Goal: Task Accomplishment & Management: Complete application form

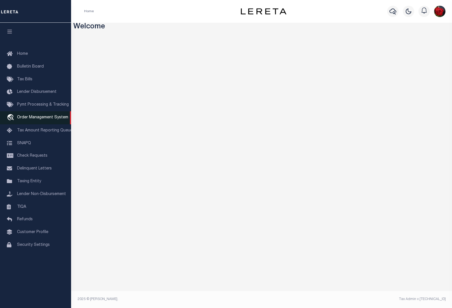
click at [27, 119] on span "Order Management System" at bounding box center [42, 118] width 51 height 4
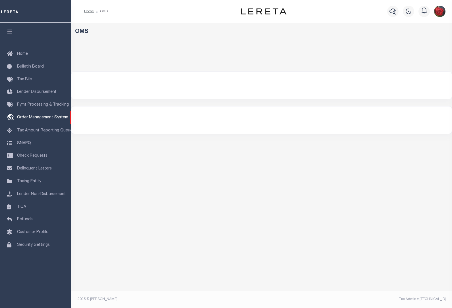
select select "200"
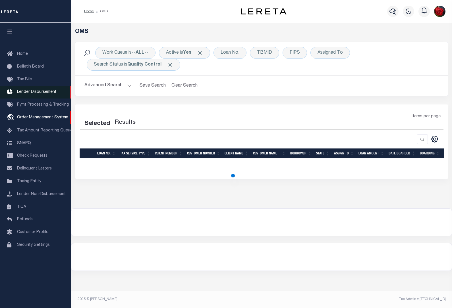
select select "200"
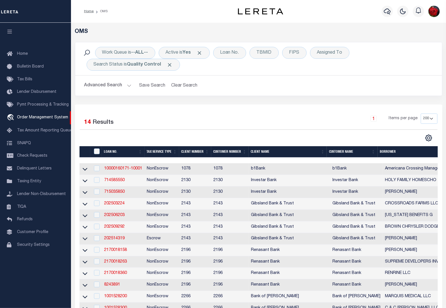
click at [7, 33] on icon "button" at bounding box center [10, 31] width 7 height 5
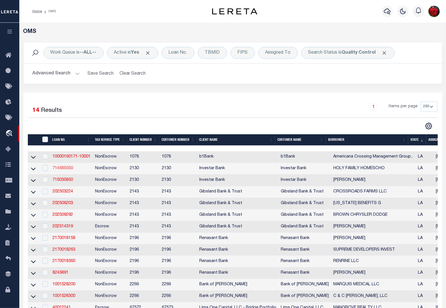
click at [60, 170] on link "714585550" at bounding box center [63, 168] width 20 height 4
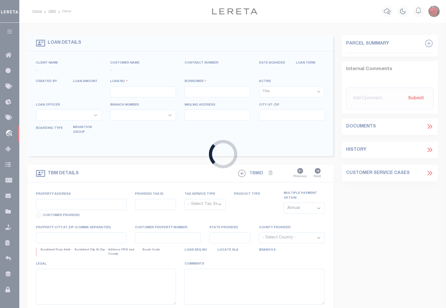
type input "714585550"
type input "HOLY FAMILY HOMESCHO"
select select
type input "227 N JEFFERSON AVE"
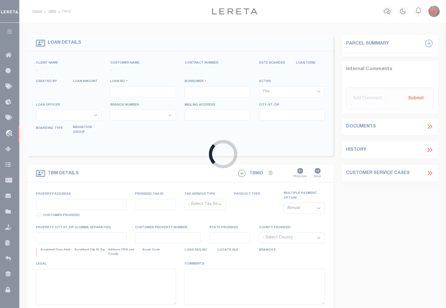
type input "COVINGTON LA 70433"
select select
select select "NonEscrow"
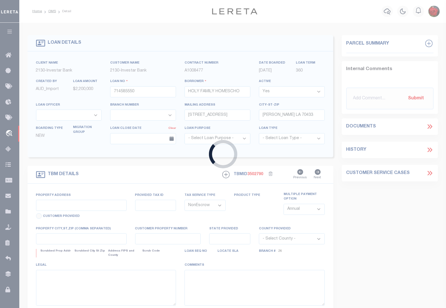
select select "10288"
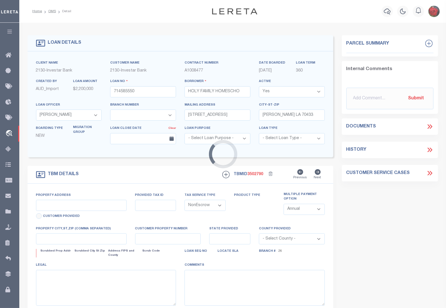
type input "18080 SAINT JOSEPH WAY"
select select
type input "COVINGTON LA 70435"
type input "146876"
type input "LA"
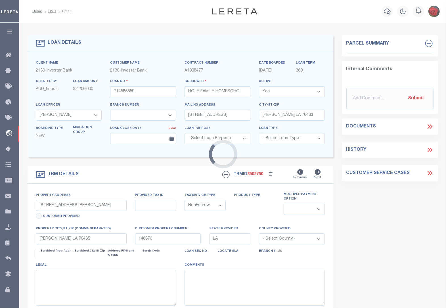
select select
select select "4138"
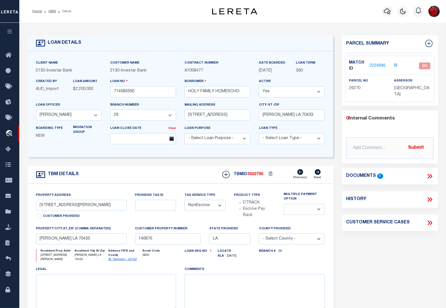
click at [378, 65] on link "2224996" at bounding box center [378, 66] width 16 height 6
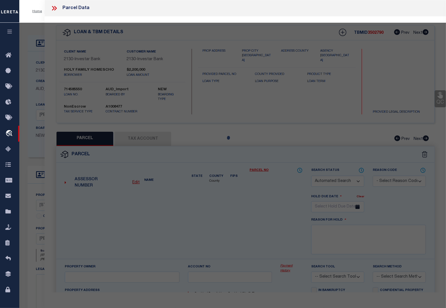
checkbox input "false"
select select "QC"
type input "SISTERS SOCIETY ST"
select select "AGW"
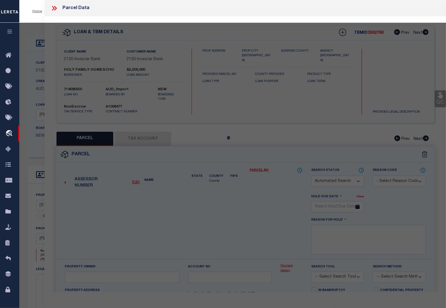
select select "LEG"
type input "18080 SAINT JOSEPH WAY"
type input "COVINGTON, LA 70435"
type textarea "34.71 ACRES SEC 21 6 11 CB 926 441 CB 1250 600"
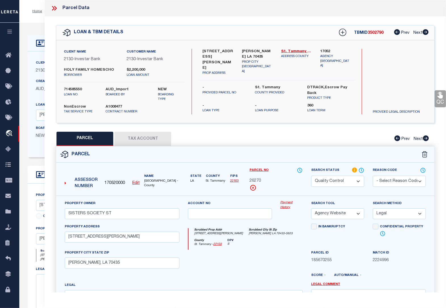
click at [151, 143] on button "Tax Account" at bounding box center [142, 139] width 57 height 14
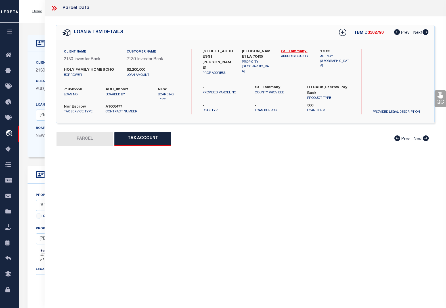
select select "100"
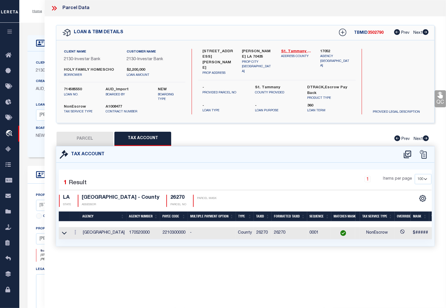
click at [95, 138] on button "PARCEL" at bounding box center [85, 139] width 57 height 14
select select "AS"
select select
checkbox input "false"
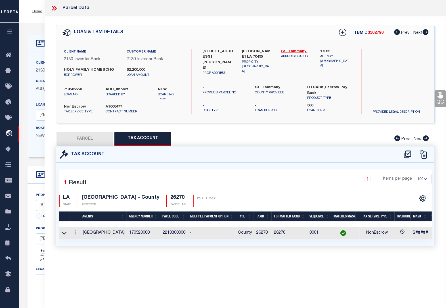
checkbox input "false"
select select "QC"
type input "SISTERS SOCIETY ST"
select select "AGW"
select select "LEG"
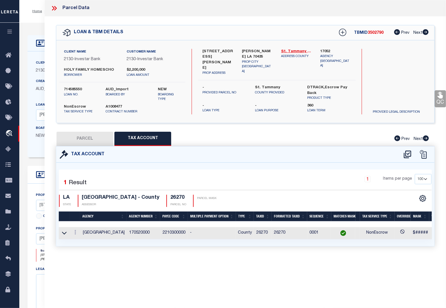
type input "18080 SAINT JOSEPH WAY"
type input "COVINGTON, LA 70435"
type textarea "34.71 ACRES SEC 21 6 11 CB 926 441 CB 1250 600"
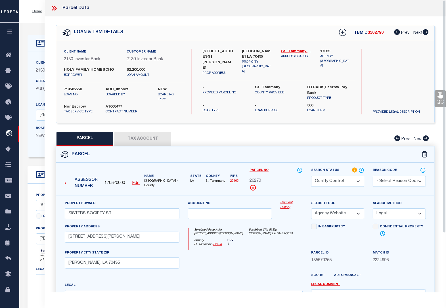
click at [442, 101] on link "QC" at bounding box center [440, 98] width 11 height 17
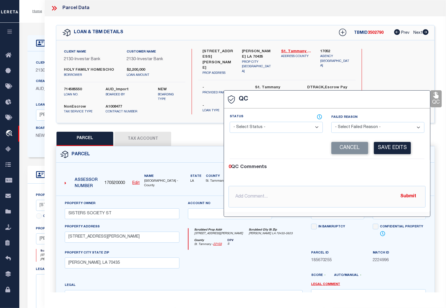
click at [268, 132] on select "- Select Status - Ready to QC Correct Incorrect" at bounding box center [276, 127] width 93 height 11
select select "COR"
click at [230, 122] on select "- Select Status - Ready to QC Correct Incorrect" at bounding box center [276, 127] width 93 height 11
click at [397, 144] on button "Save Edits" at bounding box center [392, 148] width 37 height 12
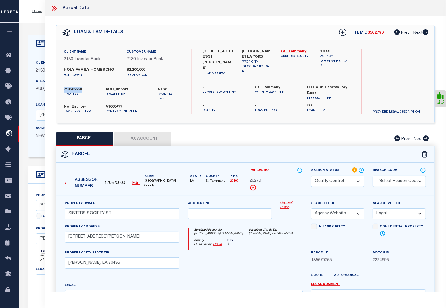
drag, startPoint x: 83, startPoint y: 90, endPoint x: 63, endPoint y: 89, distance: 19.9
click at [63, 89] on div "714585550 loan no." at bounding box center [81, 94] width 42 height 15
copy label "714585550"
click at [330, 178] on select "Automated Search Bad Parcel Complete Duplicate Parcel High Dollar Reporting In …" at bounding box center [337, 181] width 53 height 11
click at [311, 176] on select "Automated Search Bad Parcel Complete Duplicate Parcel High Dollar Reporting In …" at bounding box center [337, 181] width 53 height 11
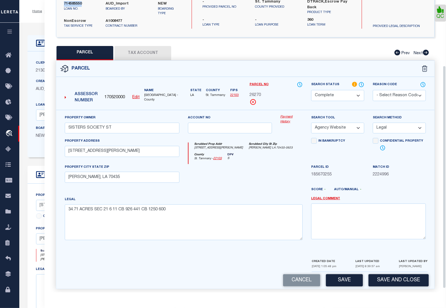
scroll to position [91, 0]
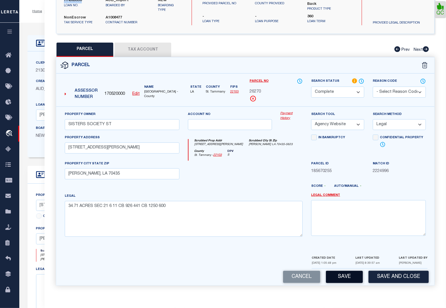
click at [345, 277] on button "Save" at bounding box center [344, 277] width 37 height 12
select select "AS"
select select
checkbox input "false"
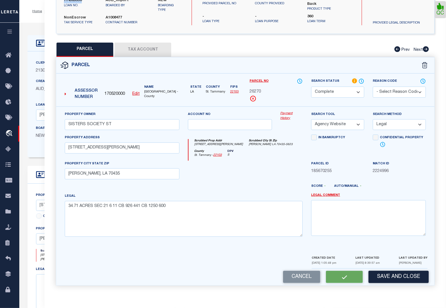
checkbox input "false"
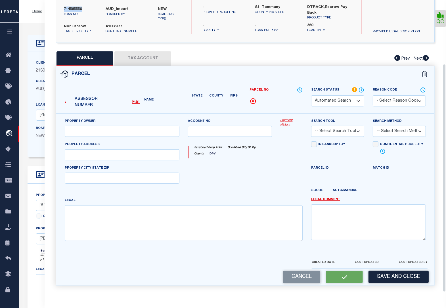
select select "CP"
type input "SISTERS SOCIETY ST"
select select "AGW"
select select "LEG"
type input "18080 SAINT JOSEPH WAY"
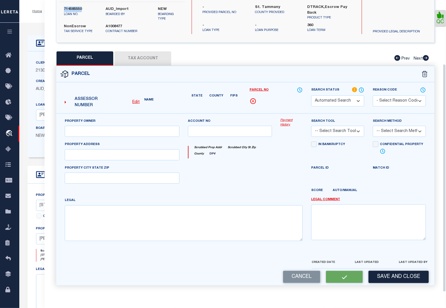
type input "COVINGTON, LA 70435"
type textarea "34.71 ACRES SEC 21 6 11 CB 926 441 CB 1250 600"
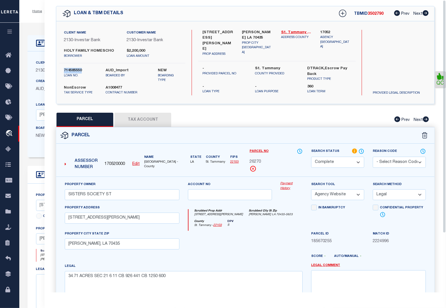
scroll to position [0, 0]
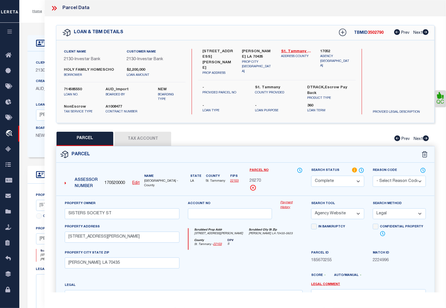
click at [57, 8] on icon at bounding box center [55, 8] width 3 height 5
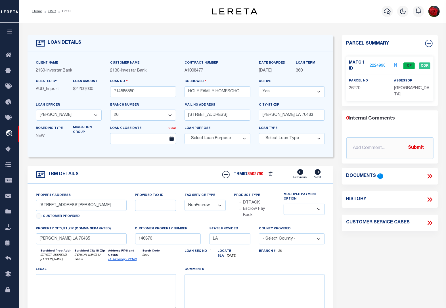
click at [47, 12] on li "OMS" at bounding box center [49, 11] width 14 height 5
click at [52, 12] on link "OMS" at bounding box center [52, 11] width 8 height 3
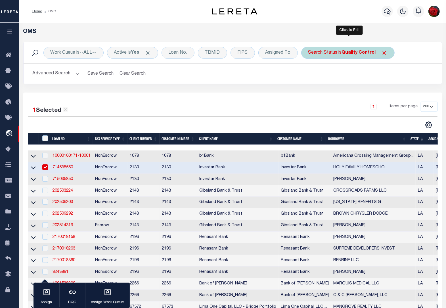
click at [366, 51] on b "Quality Control" at bounding box center [359, 53] width 34 height 5
select select "QC"
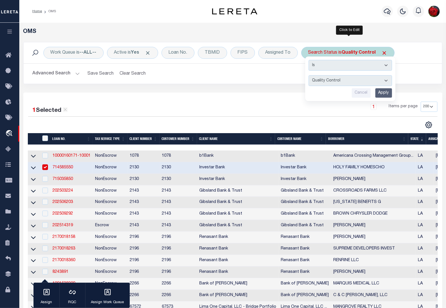
click at [386, 92] on input "Apply" at bounding box center [383, 92] width 17 height 9
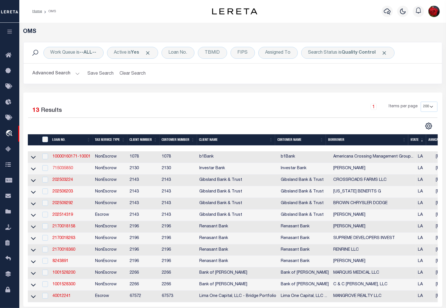
click at [67, 170] on link "715035850" at bounding box center [63, 168] width 20 height 4
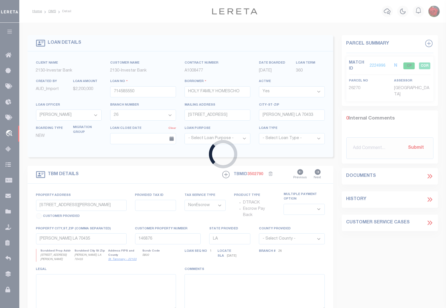
type input "715035850"
type input "DEVIN K LEGGETT"
select select
select select "2465"
type input "11122 VETERAN MEMORIAL HWY"
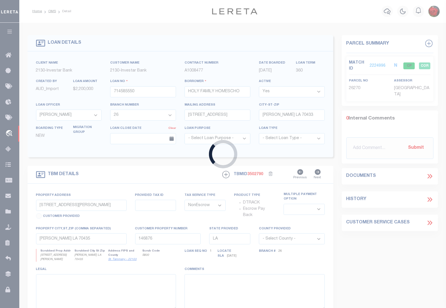
type input "VILLE PLATTE LA 70586"
select select "100"
type input "11122 VETERAN MEMORIAL HWY"
type input "0400067180A"
select select
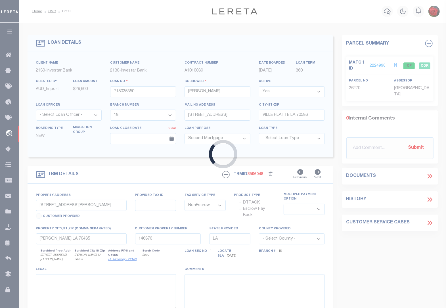
type input "VILLE PLATTE LA 70586"
type input "147138"
select select
select select "2465"
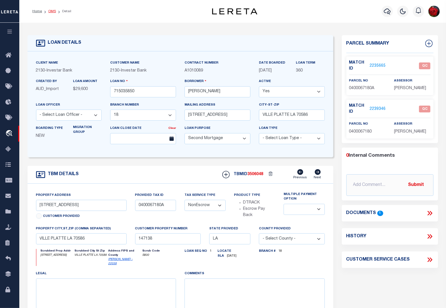
click at [50, 10] on link "OMS" at bounding box center [52, 11] width 8 height 3
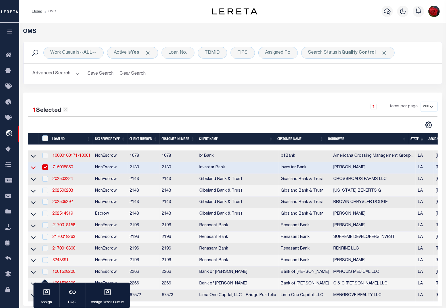
click at [34, 169] on icon at bounding box center [33, 168] width 5 height 6
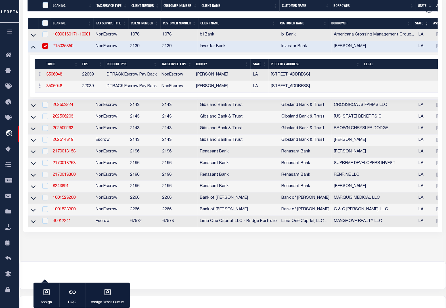
scroll to position [142, 0]
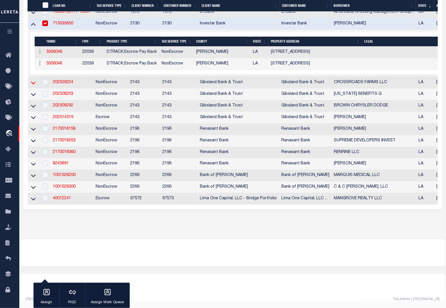
click at [31, 83] on icon at bounding box center [33, 83] width 5 height 6
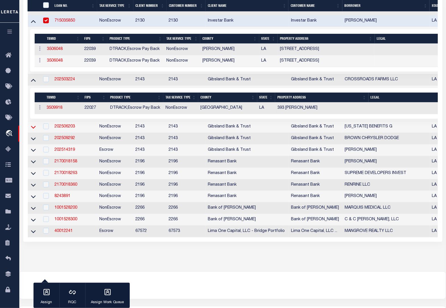
click at [33, 128] on icon at bounding box center [33, 127] width 5 height 6
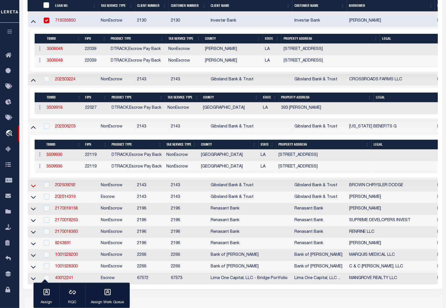
click at [34, 189] on icon at bounding box center [33, 186] width 5 height 6
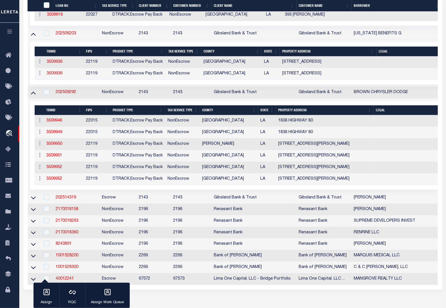
scroll to position [249, 0]
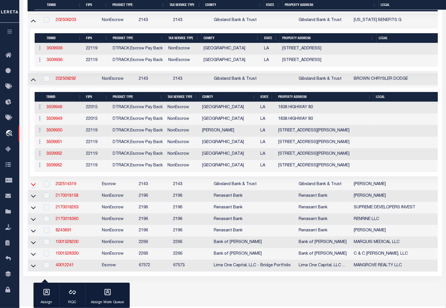
click at [33, 187] on icon at bounding box center [33, 184] width 5 height 6
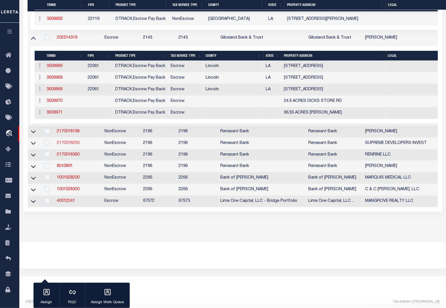
scroll to position [410, 0]
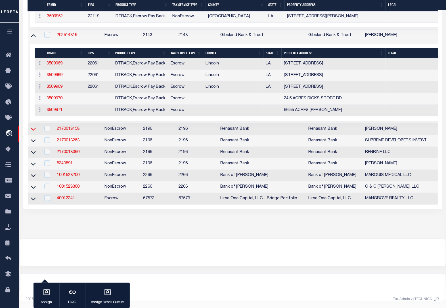
click at [34, 126] on icon at bounding box center [33, 129] width 5 height 6
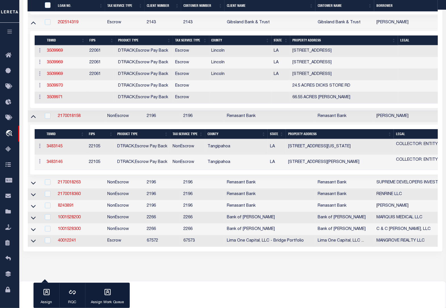
click at [34, 186] on icon at bounding box center [33, 183] width 5 height 6
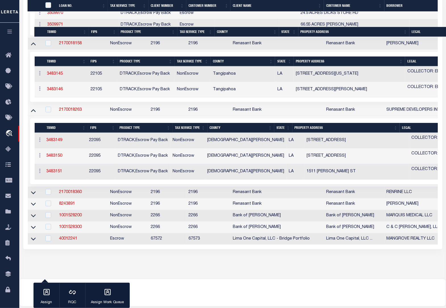
scroll to position [517, 0]
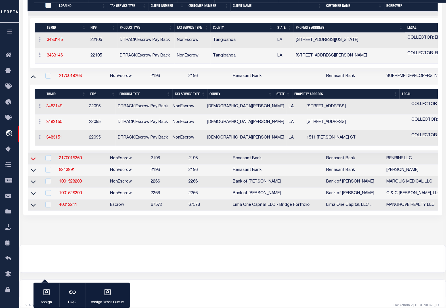
click at [32, 162] on icon at bounding box center [33, 159] width 5 height 6
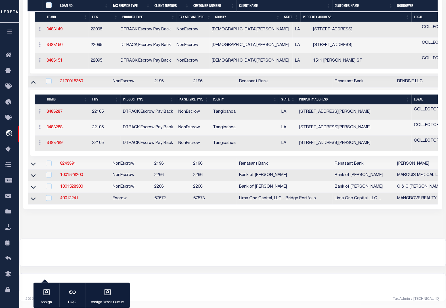
scroll to position [608, 0]
click at [32, 161] on icon at bounding box center [33, 164] width 5 height 6
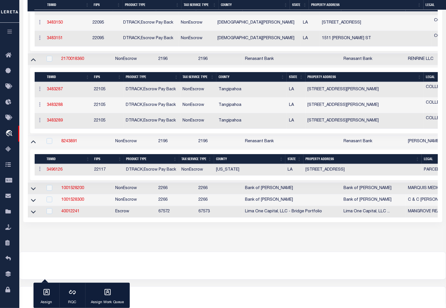
scroll to position [644, 0]
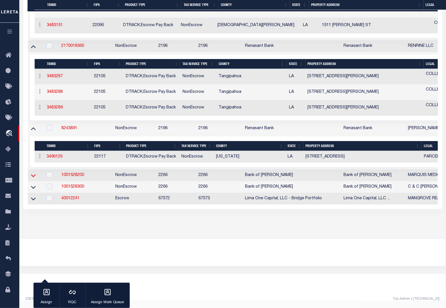
click at [34, 175] on icon at bounding box center [33, 176] width 5 height 3
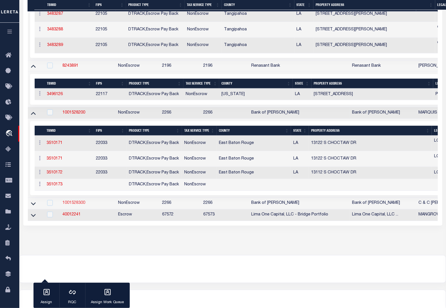
scroll to position [723, 0]
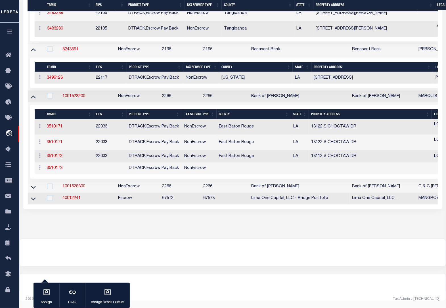
click at [38, 182] on td at bounding box center [36, 187] width 16 height 12
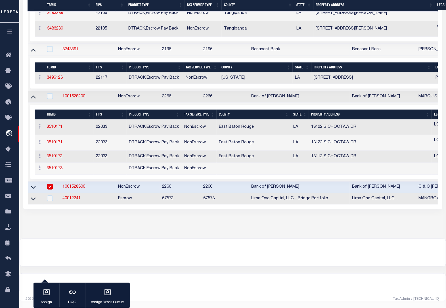
click at [51, 190] on input "checkbox" at bounding box center [50, 187] width 6 height 6
checkbox input "false"
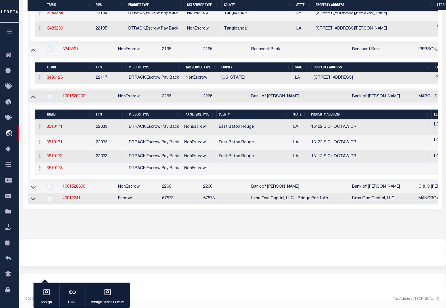
click at [33, 190] on icon at bounding box center [33, 187] width 5 height 6
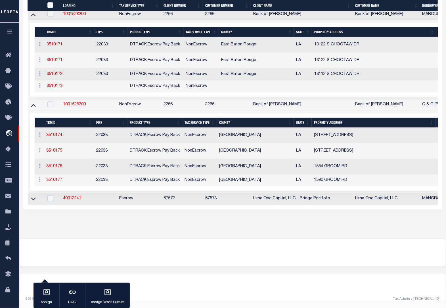
scroll to position [806, 0]
click at [32, 196] on icon at bounding box center [33, 199] width 5 height 6
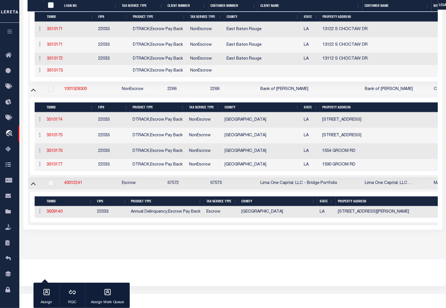
scroll to position [735, 0]
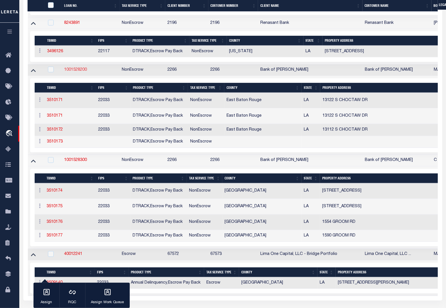
click at [73, 72] on link "1001528200" at bounding box center [75, 70] width 23 height 4
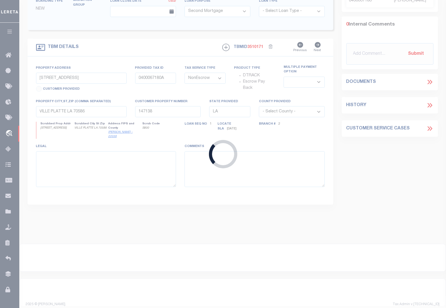
type input "1001528200"
type input "MARQUIS MEDICAL LLC"
select select
type input "13112 S CHOCTAW DR"
type input "BATON ROUGE LA 70815"
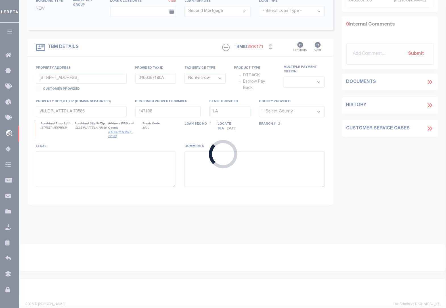
select select "400"
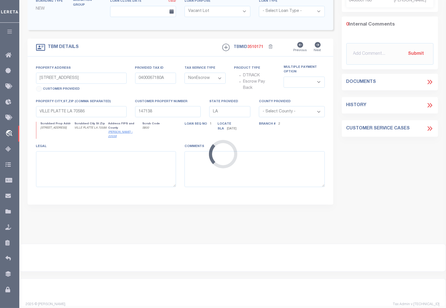
type input "13122 S CHOCTAW DR"
type input "944343"
select select
type input "BATON ROUGE LA 70815"
type input "8647"
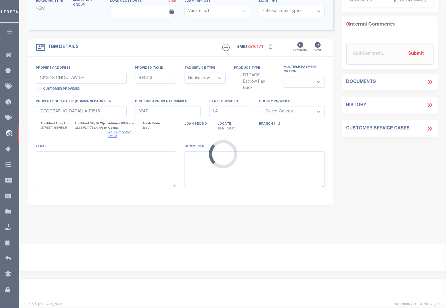
select select
type textarea "LOT F-2-A & LOT F-3 CHEESTER C RUSHING PROPERTY"
select select "8661"
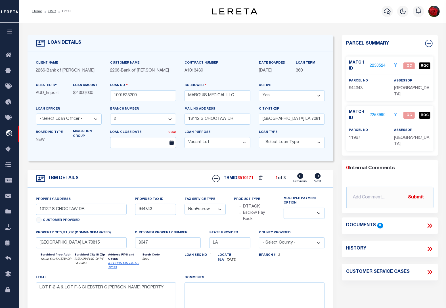
click at [378, 63] on link "2250524" at bounding box center [378, 66] width 16 height 6
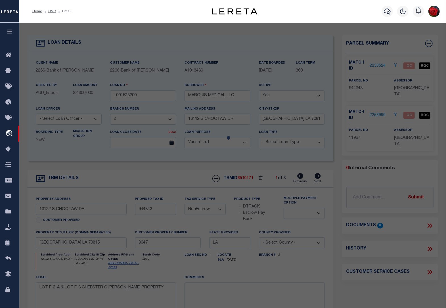
select select "AS"
select select
checkbox input "false"
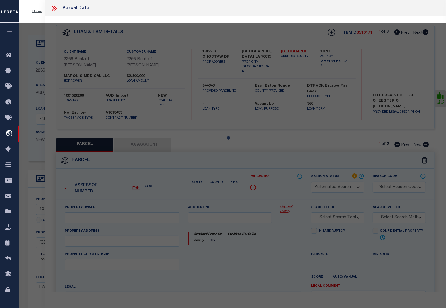
select select "QC"
type input "TOP HAT ENTERPRISES LLC"
select select "AGW"
select select "LEG"
type input "13122 S CHOCTAW DR"
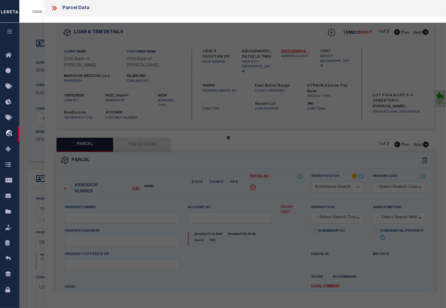
type input "BATON ROUGE, LA 70815"
type textarea "LOT F-2-A, IN SEC. 5, T7S, R2E. RESUB. 1988."
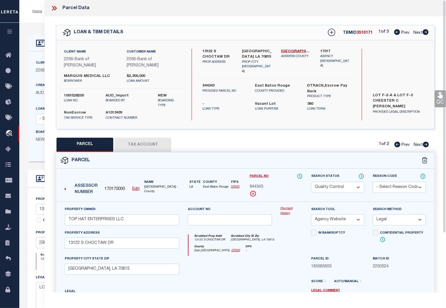
click at [152, 141] on button "Tax Account" at bounding box center [142, 145] width 57 height 14
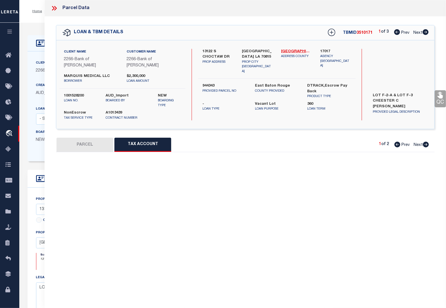
select select "100"
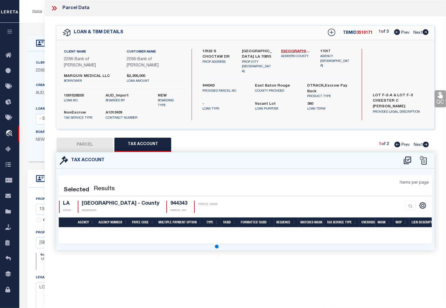
select select "100"
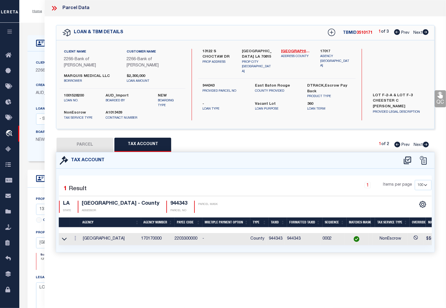
click at [73, 139] on button "PARCEL" at bounding box center [85, 145] width 57 height 14
select select "AS"
select select
checkbox input "false"
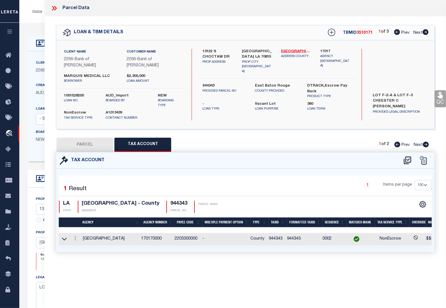
checkbox input "false"
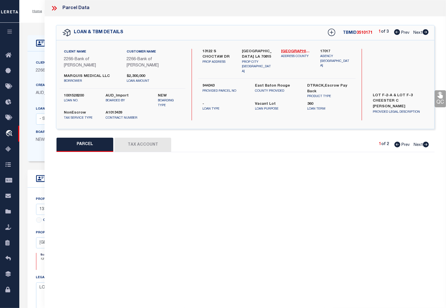
select select "QC"
type input "TOP HAT ENTERPRISES LLC"
select select "AGW"
select select "LEG"
type input "13122 S CHOCTAW DR"
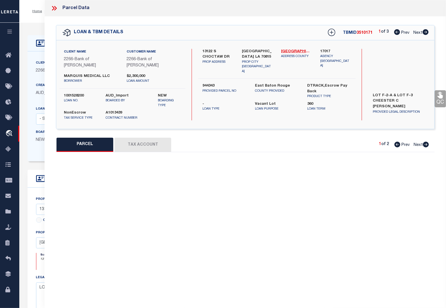
type input "BATON ROUGE, LA 70815"
type textarea "LOT F-2-A, IN SEC. 5, T7S, R2E. RESUB. 1988."
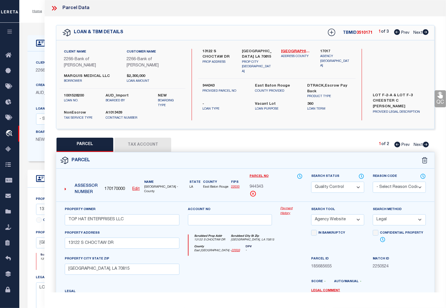
click at [337, 184] on select "Automated Search Bad Parcel Complete Duplicate Parcel High Dollar Reporting In …" at bounding box center [337, 187] width 53 height 11
select select "CP"
click at [311, 182] on select "Automated Search Bad Parcel Complete Duplicate Parcel High Dollar Reporting In …" at bounding box center [337, 187] width 53 height 11
click at [440, 101] on link "QC" at bounding box center [440, 98] width 11 height 17
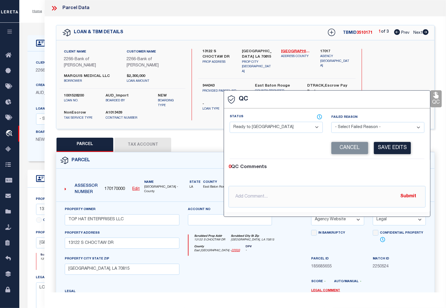
click at [279, 127] on select "- Select Status - Ready to QC Correct Incorrect" at bounding box center [276, 127] width 93 height 11
select select "COR"
click at [230, 122] on select "- Select Status - Ready to QC Correct Incorrect" at bounding box center [276, 127] width 93 height 11
click at [388, 147] on button "Save Edits" at bounding box center [392, 148] width 37 height 12
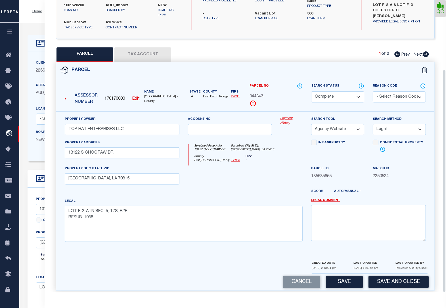
scroll to position [91, 0]
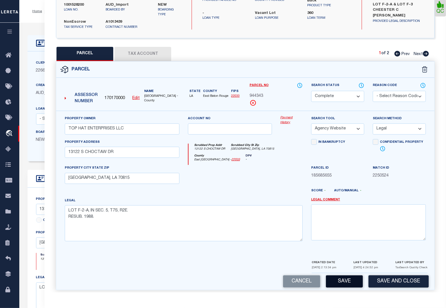
click at [341, 280] on button "Save" at bounding box center [344, 282] width 37 height 12
select select "AS"
select select
checkbox input "false"
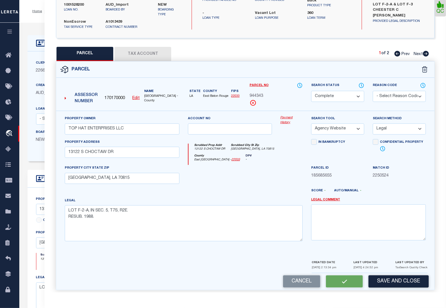
checkbox input "false"
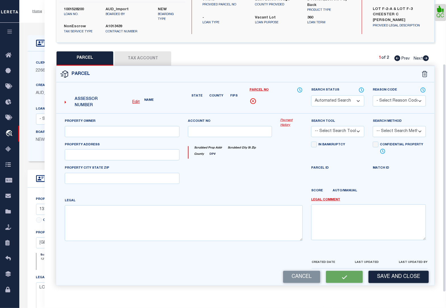
select select "CP"
type input "TOP HAT ENTERPRISES LLC"
select select "AGW"
select select "LEG"
type input "13122 S CHOCTAW DR"
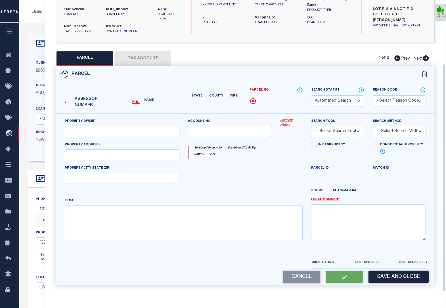
type input "BATON ROUGE, LA 70815"
type textarea "LOT F-2-A, IN SEC. 5, T7S, R2E. RESUB. 1988."
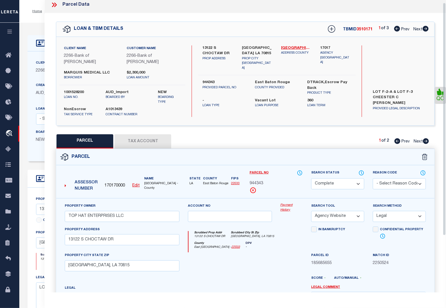
scroll to position [3, 0]
click at [426, 139] on icon at bounding box center [426, 142] width 6 height 6
select select "AS"
select select
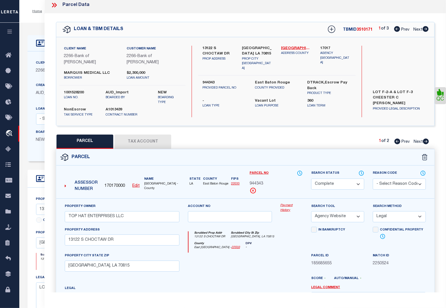
checkbox input "false"
select select "QC"
type input "TOP HAT ENTERPRISES, LLC"
select select "AGW"
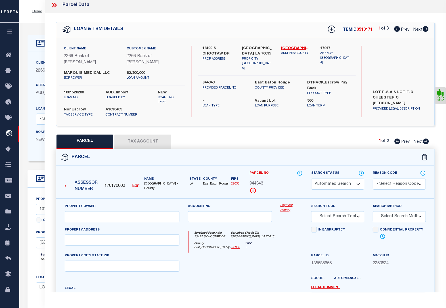
select select "LEG"
type textarea "LOT F-3, RESUB. OF PARCELS F, G, J, CHESTER C RUSHING PROPERTY ON SOUTH CHOCTAW…"
click at [338, 180] on select "Automated Search Bad Parcel Complete Duplicate Parcel High Dollar Reporting In …" at bounding box center [337, 184] width 53 height 11
select select "CP"
click at [311, 179] on select "Automated Search Bad Parcel Complete Duplicate Parcel High Dollar Reporting In …" at bounding box center [337, 184] width 53 height 11
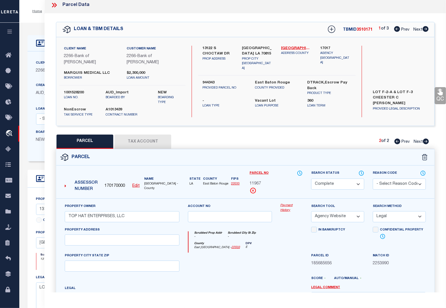
click at [397, 179] on select "- Select Reason Code - 099 - Other (Provide additional detail) ACT - Agency Cha…" at bounding box center [399, 184] width 53 height 11
click at [396, 179] on select "- Select Reason Code - 099 - Other (Provide additional detail) ACT - Agency Cha…" at bounding box center [399, 184] width 53 height 11
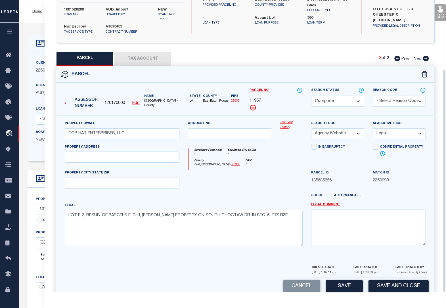
scroll to position [91, 0]
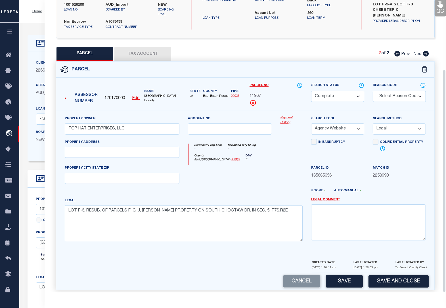
click at [439, 7] on icon at bounding box center [440, 4] width 5 height 7
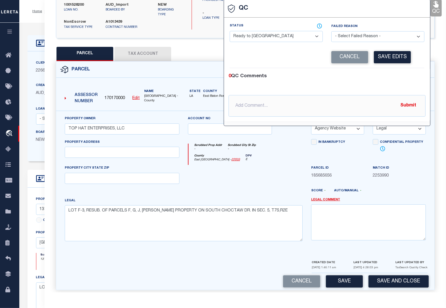
click at [289, 37] on select "- Select Status - Ready to QC Correct Incorrect" at bounding box center [276, 36] width 93 height 11
select select "COR"
click at [230, 32] on select "- Select Status - Ready to QC Correct Incorrect" at bounding box center [276, 36] width 93 height 11
click at [388, 56] on button "Save Edits" at bounding box center [392, 57] width 37 height 12
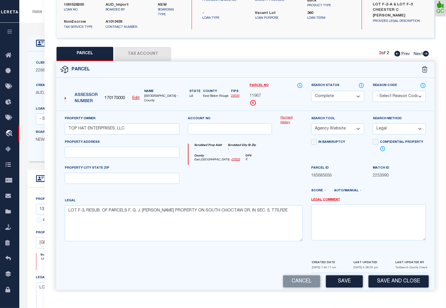
click at [345, 276] on button "Save" at bounding box center [344, 282] width 37 height 12
select select "AS"
select select
checkbox input "false"
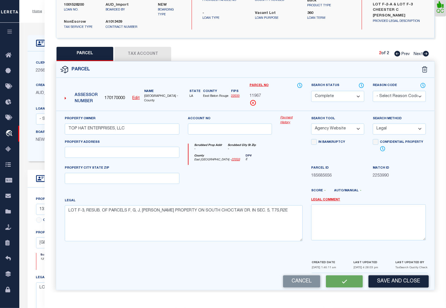
checkbox input "false"
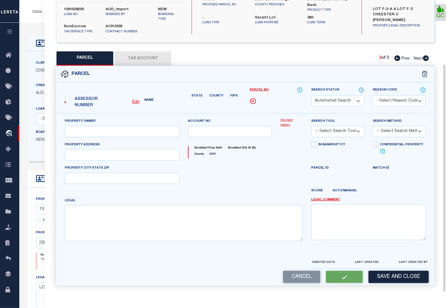
select select "CP"
type input "TOP HAT ENTERPRISES, LLC"
select select "AGW"
select select "LEG"
type textarea "LOT F-3, RESUB. OF PARCELS F, G, J, CHESTER C RUSHING PROPERTY ON SOUTH CHOCTAW…"
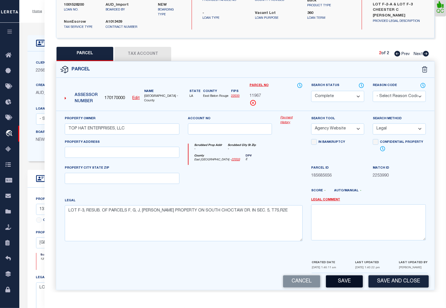
click at [345, 276] on button "Save" at bounding box center [344, 282] width 37 height 12
select select "AS"
select select
checkbox input "false"
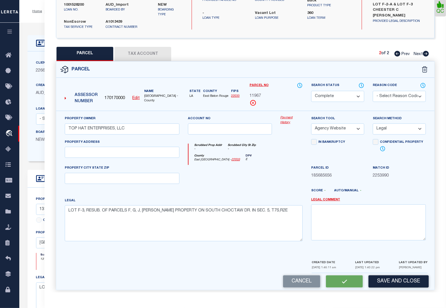
checkbox input "false"
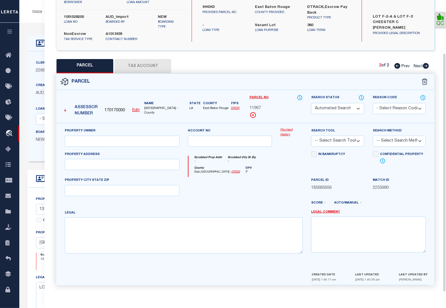
select select "CP"
type input "TOP HAT ENTERPRISES, LLC"
select select "AGW"
select select "LEG"
type textarea "LOT F-3, RESUB. OF PARCELS F, G, J, CHESTER C RUSHING PROPERTY ON SOUTH CHOCTAW…"
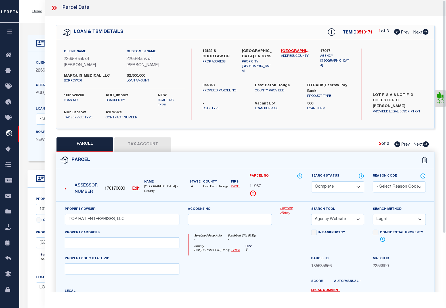
scroll to position [0, 0]
click at [425, 33] on icon at bounding box center [426, 32] width 6 height 6
select select "AS"
select select
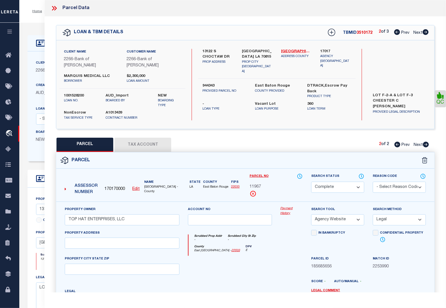
checkbox input "false"
select select "QC"
type input "SRT GROUP LLC"
select select "AGW"
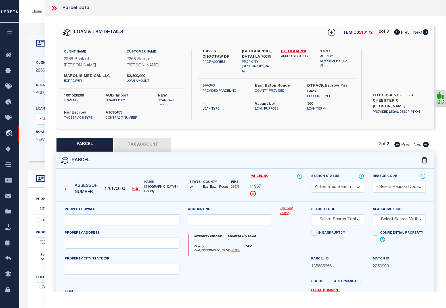
select select "LEG"
type input "13112 S CHOCTAW DR"
type input "BATON ROUGE, LA 70815"
type textarea "LOT F-1-A, A PORT. OF THE JAMES BRUNO O'NEAL PROPERTY IN SEC. 5, T5S R2E. RESUB…"
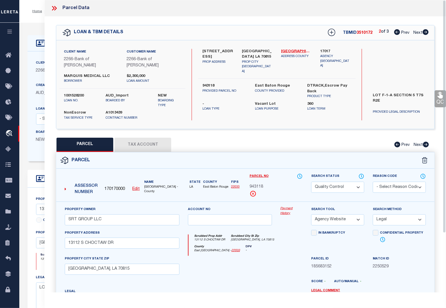
click at [326, 183] on select "Automated Search Bad Parcel Complete Duplicate Parcel High Dollar Reporting In …" at bounding box center [337, 187] width 53 height 11
select select "CP"
click at [311, 182] on select "Automated Search Bad Parcel Complete Duplicate Parcel High Dollar Reporting In …" at bounding box center [337, 187] width 53 height 11
click at [441, 97] on icon at bounding box center [440, 95] width 5 height 7
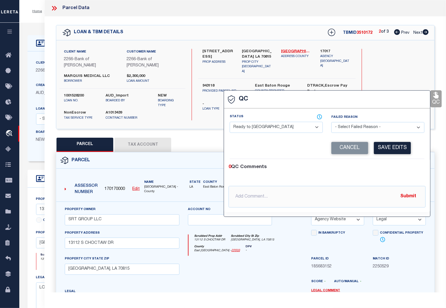
click at [273, 127] on select "- Select Status - Ready to QC Correct Incorrect" at bounding box center [276, 127] width 93 height 11
select select "COR"
click at [230, 122] on select "- Select Status - Ready to QC Correct Incorrect" at bounding box center [276, 127] width 93 height 11
click at [391, 148] on button "Save Edits" at bounding box center [392, 148] width 37 height 12
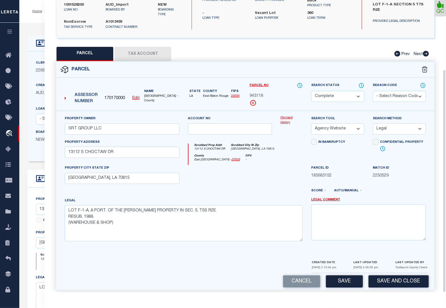
scroll to position [36, 0]
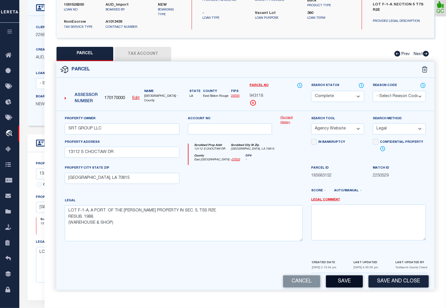
click at [343, 276] on button "Save" at bounding box center [344, 282] width 37 height 12
select select "AS"
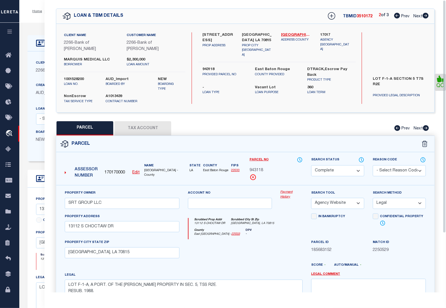
scroll to position [0, 0]
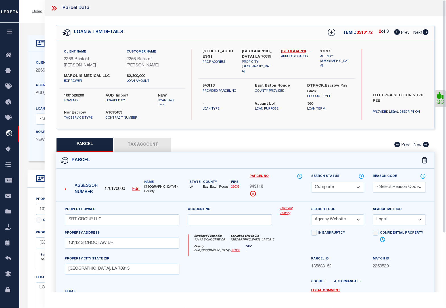
click at [424, 34] on icon at bounding box center [426, 32] width 6 height 6
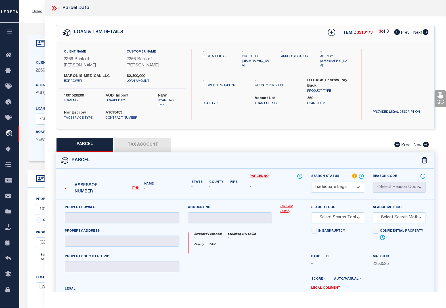
click at [256, 121] on div "Client Name 2266 - Bank of Zachary Customer Name 2266 - Bank of Zachary MARQUIS…" at bounding box center [245, 84] width 378 height 89
drag, startPoint x: 100, startPoint y: 70, endPoint x: 65, endPoint y: 68, distance: 35.2
click at [65, 74] on label "MARQUIS MEDICAL LLC" at bounding box center [91, 77] width 54 height 6
copy label "MARQUIS MEDICAL"
click at [426, 34] on icon at bounding box center [426, 32] width 6 height 6
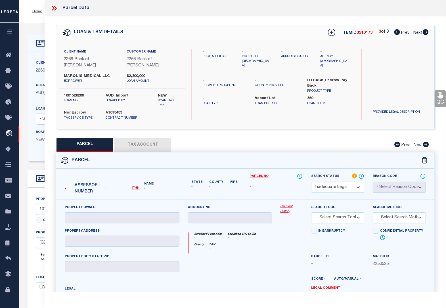
click at [53, 7] on icon at bounding box center [53, 8] width 3 height 5
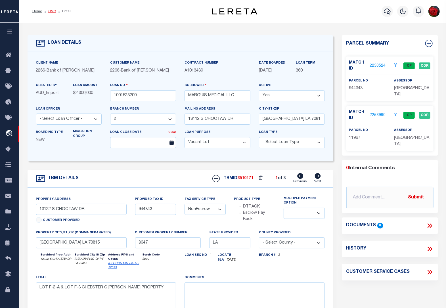
click at [48, 11] on link "OMS" at bounding box center [52, 11] width 8 height 3
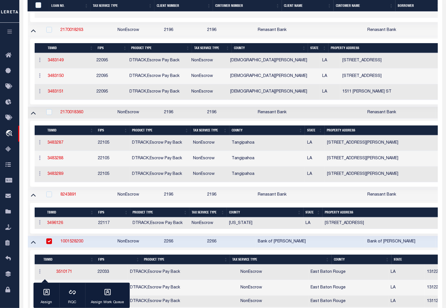
scroll to position [639, 0]
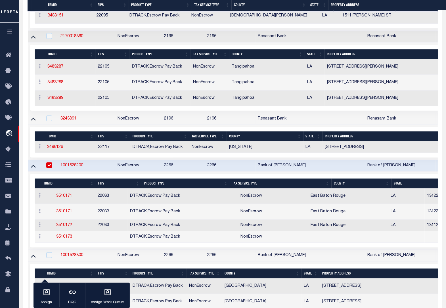
click at [50, 168] on input "checkbox" at bounding box center [49, 165] width 6 height 6
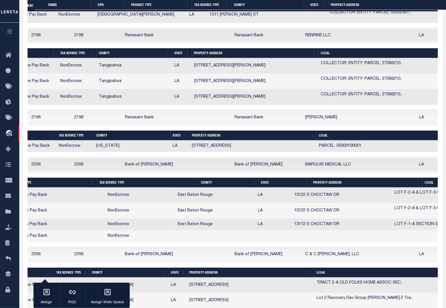
scroll to position [0, 0]
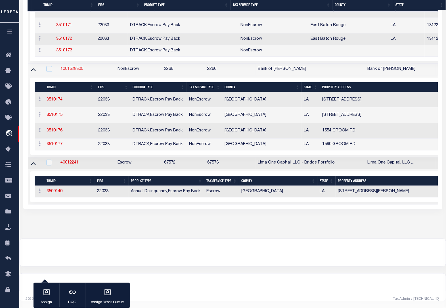
click at [68, 67] on link "1001528300" at bounding box center [71, 69] width 23 height 4
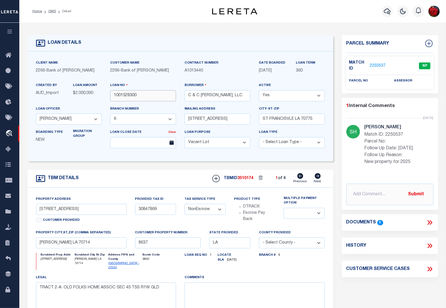
drag, startPoint x: 143, startPoint y: 91, endPoint x: 114, endPoint y: 92, distance: 28.4
click at [114, 92] on input "1001528300" at bounding box center [143, 95] width 66 height 11
click at [378, 66] on link "2250537" at bounding box center [378, 66] width 16 height 6
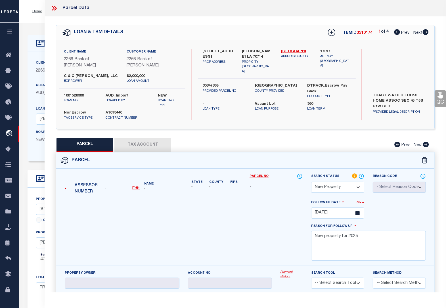
click at [425, 34] on icon at bounding box center [426, 32] width 6 height 6
click at [425, 32] on icon at bounding box center [426, 32] width 6 height 6
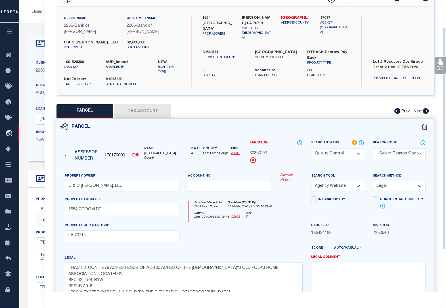
scroll to position [36, 0]
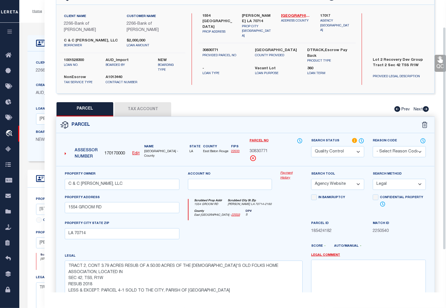
click at [345, 147] on select "Automated Search Bad Parcel Complete Duplicate Parcel High Dollar Reporting In …" at bounding box center [337, 151] width 53 height 11
click at [311, 146] on select "Automated Search Bad Parcel Complete Duplicate Parcel High Dollar Reporting In …" at bounding box center [337, 151] width 53 height 11
click at [444, 62] on div "Parcel Data QC QC QC - Select Status - Ready to QC" at bounding box center [246, 146] width 402 height 293
click at [440, 62] on icon at bounding box center [440, 60] width 5 height 7
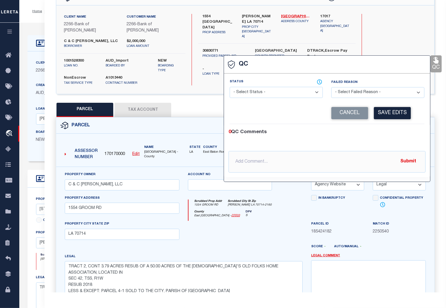
click at [268, 94] on select "- Select Status - Ready to QC Correct Incorrect" at bounding box center [276, 92] width 93 height 11
click at [230, 87] on select "- Select Status - Ready to QC Correct Incorrect" at bounding box center [276, 92] width 93 height 11
click at [391, 114] on button "Save Edits" at bounding box center [392, 113] width 37 height 12
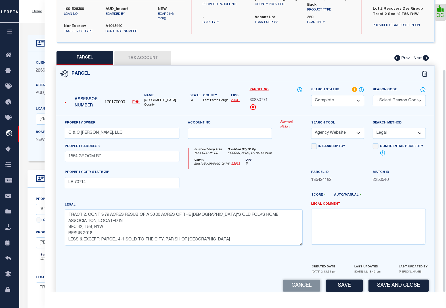
scroll to position [91, 0]
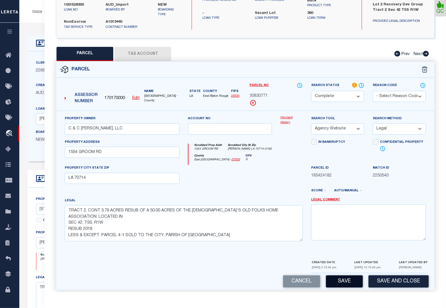
click at [346, 276] on button "Save" at bounding box center [344, 282] width 37 height 12
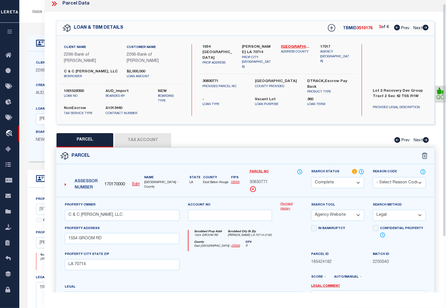
scroll to position [3, 0]
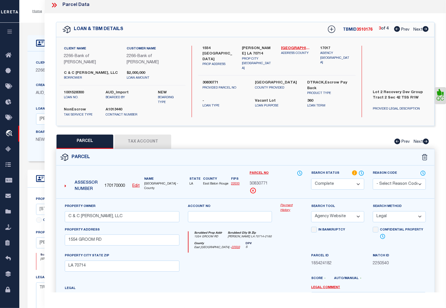
click at [425, 29] on icon at bounding box center [426, 29] width 6 height 6
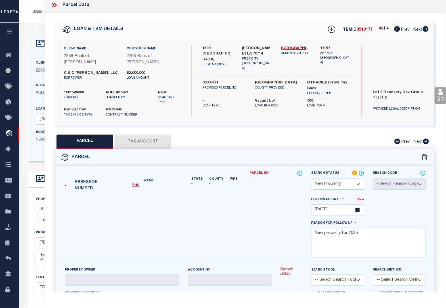
click at [57, 5] on icon at bounding box center [54, 4] width 7 height 7
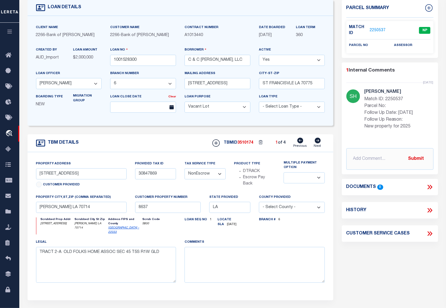
scroll to position [0, 0]
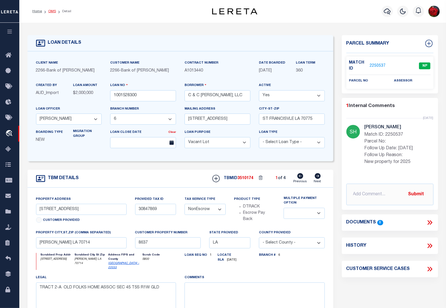
click at [51, 11] on link "OMS" at bounding box center [52, 11] width 8 height 3
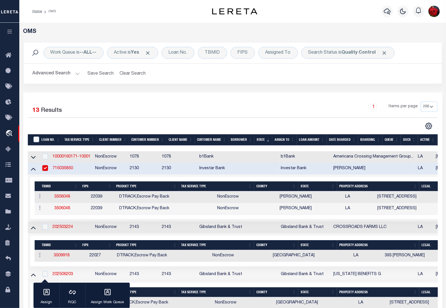
click at [46, 170] on input "checkbox" at bounding box center [45, 168] width 6 height 6
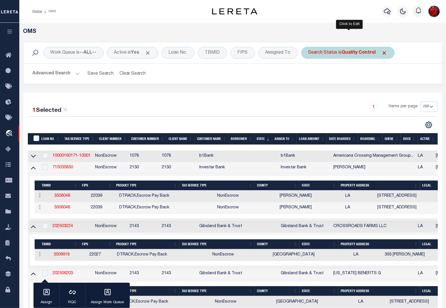
click at [357, 53] on b "Quality Control" at bounding box center [359, 53] width 34 height 5
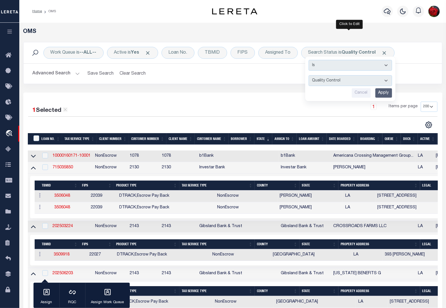
click at [384, 93] on input "Apply" at bounding box center [383, 92] width 17 height 9
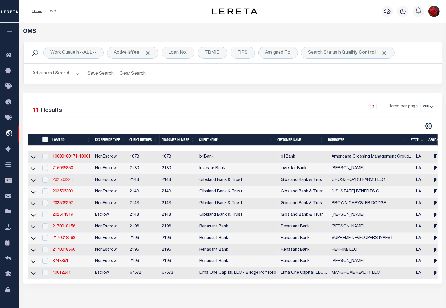
click at [60, 182] on link "202503224" at bounding box center [63, 180] width 20 height 4
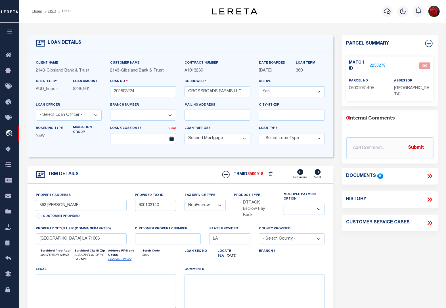
click at [377, 64] on link "2250278" at bounding box center [378, 66] width 16 height 6
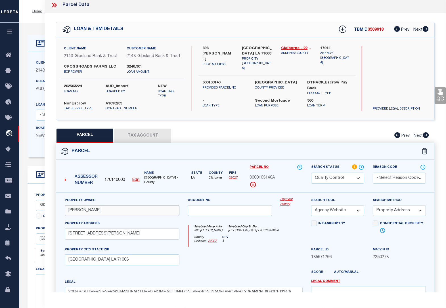
drag, startPoint x: 90, startPoint y: 218, endPoint x: 69, endPoint y: 216, distance: 21.4
click at [69, 216] on input "VOLENTINE, DIANNE" at bounding box center [122, 210] width 115 height 11
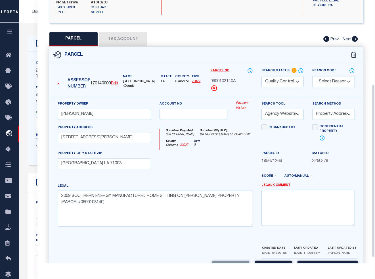
scroll to position [136, 0]
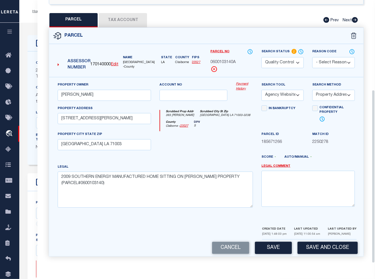
click at [279, 65] on select "Automated Search Bad Parcel Complete Duplicate Parcel High Dollar Reporting In …" at bounding box center [283, 62] width 42 height 11
click at [262, 57] on select "Automated Search Bad Parcel Complete Duplicate Parcel High Dollar Reporting In …" at bounding box center [283, 62] width 42 height 11
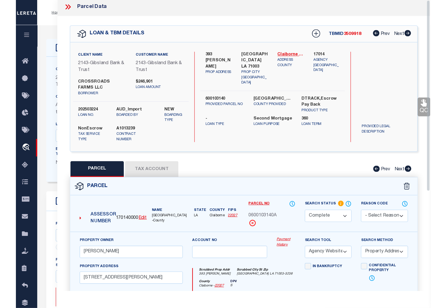
scroll to position [0, 0]
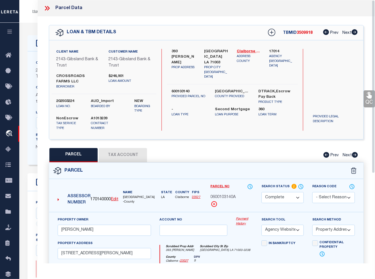
click at [370, 96] on icon at bounding box center [369, 95] width 5 height 7
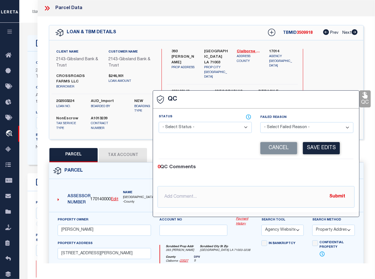
click at [202, 128] on select "- Select Status - Ready to QC Correct Incorrect" at bounding box center [205, 127] width 93 height 11
click at [159, 122] on select "- Select Status - Ready to QC Correct Incorrect" at bounding box center [205, 127] width 93 height 11
click at [324, 151] on button "Save Edits" at bounding box center [321, 148] width 37 height 12
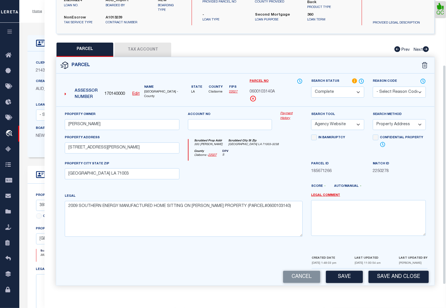
scroll to position [97, 0]
click at [344, 274] on button "Save" at bounding box center [344, 277] width 37 height 12
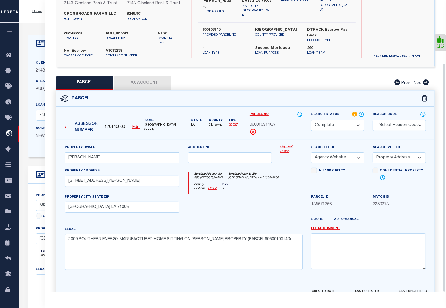
scroll to position [80, 0]
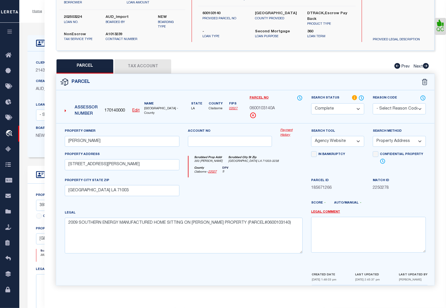
click at [134, 68] on button "Tax Account" at bounding box center [142, 66] width 57 height 14
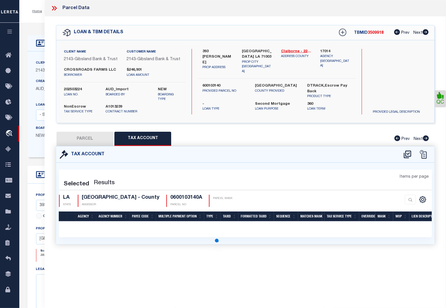
scroll to position [0, 0]
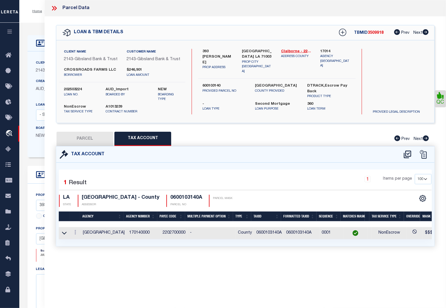
click at [99, 146] on button "PARCEL" at bounding box center [85, 139] width 57 height 14
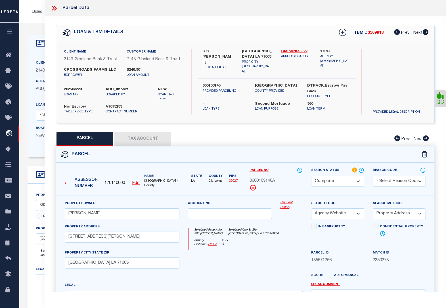
click at [54, 8] on icon at bounding box center [53, 8] width 3 height 5
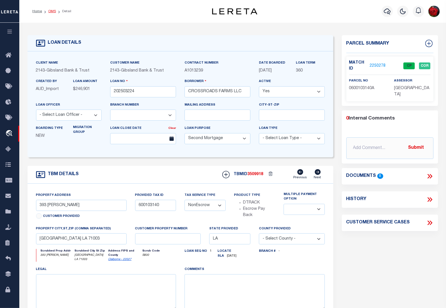
click at [51, 11] on link "OMS" at bounding box center [52, 11] width 8 height 3
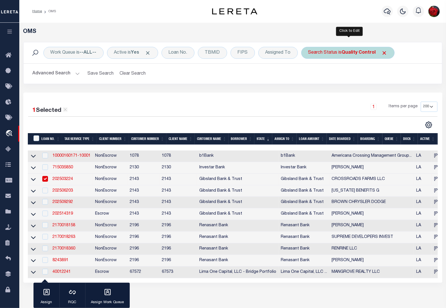
click at [375, 53] on b "Quality Control" at bounding box center [359, 53] width 34 height 5
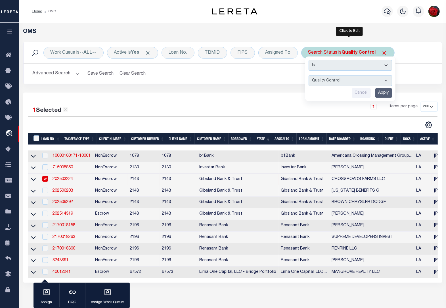
click at [386, 92] on input "Apply" at bounding box center [383, 92] width 17 height 9
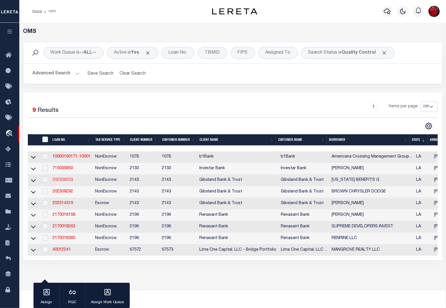
click at [67, 182] on link "202506203" at bounding box center [63, 180] width 20 height 4
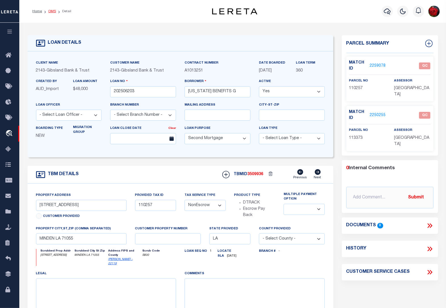
click at [51, 11] on link "OMS" at bounding box center [52, 11] width 8 height 3
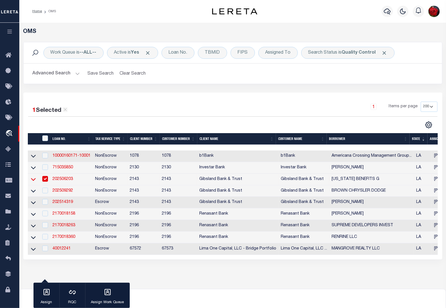
click at [33, 182] on icon at bounding box center [33, 179] width 5 height 6
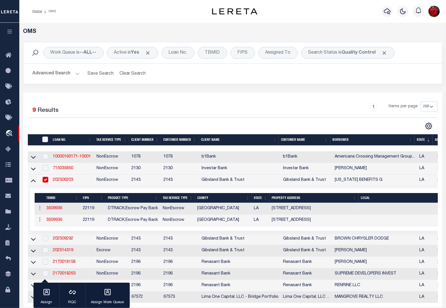
click at [63, 182] on link "202506203" at bounding box center [63, 180] width 20 height 4
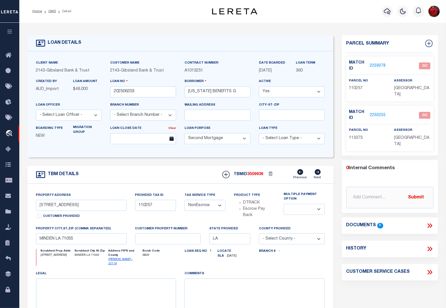
click at [378, 67] on link "2259078" at bounding box center [378, 66] width 16 height 6
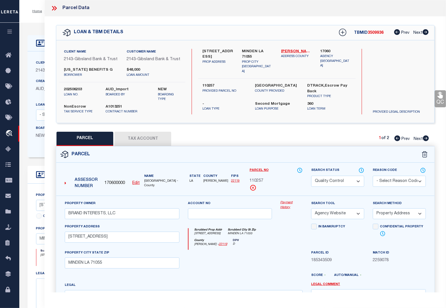
click at [427, 141] on icon at bounding box center [426, 138] width 6 height 6
click at [344, 185] on select "Automated Search Bad Parcel Complete Duplicate Parcel High Dollar Reporting In …" at bounding box center [337, 181] width 53 height 11
click at [311, 182] on select "Automated Search Bad Parcel Complete Duplicate Parcel High Dollar Reporting In …" at bounding box center [337, 181] width 53 height 11
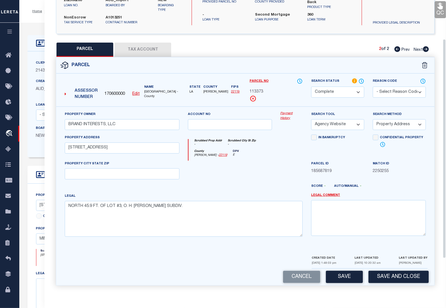
scroll to position [97, 0]
click at [348, 276] on button "Save" at bounding box center [344, 277] width 37 height 12
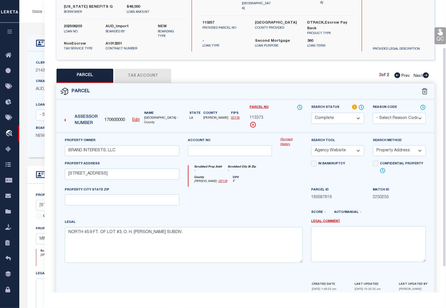
scroll to position [62, 0]
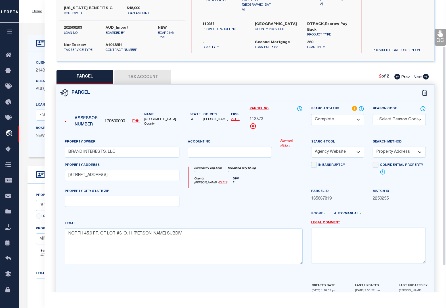
click at [439, 42] on link "QC" at bounding box center [440, 37] width 11 height 17
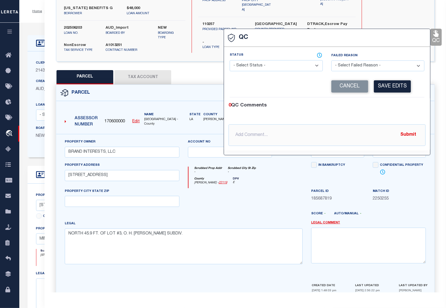
click at [259, 63] on select "- Select Status - Ready to QC Correct Incorrect" at bounding box center [276, 65] width 93 height 11
click at [230, 61] on select "- Select Status - Ready to QC Correct Incorrect" at bounding box center [276, 65] width 93 height 11
click at [385, 87] on button "Save Edits" at bounding box center [392, 86] width 37 height 12
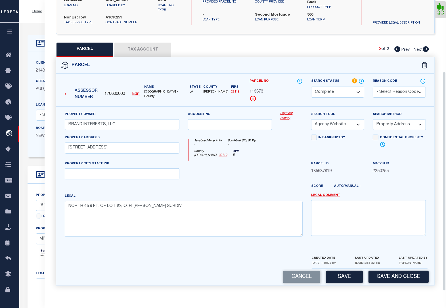
scroll to position [97, 0]
click at [348, 278] on button "Save" at bounding box center [344, 277] width 37 height 12
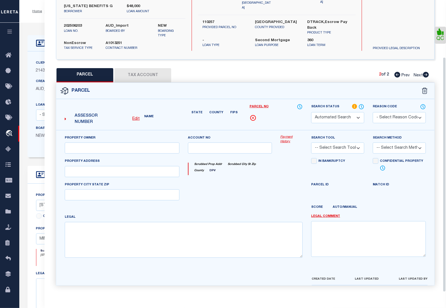
scroll to position [71, 0]
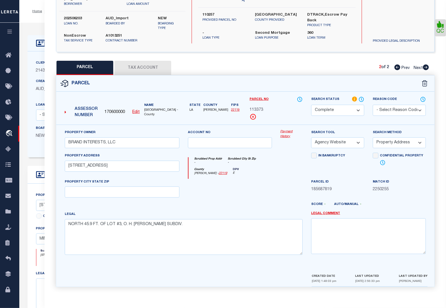
click at [396, 70] on icon at bounding box center [398, 67] width 6 height 6
click at [339, 114] on select "Automated Search Bad Parcel Complete Duplicate Parcel High Dollar Reporting In …" at bounding box center [337, 110] width 53 height 11
click at [311, 111] on select "Automated Search Bad Parcel Complete Duplicate Parcel High Dollar Reporting In …" at bounding box center [337, 110] width 53 height 11
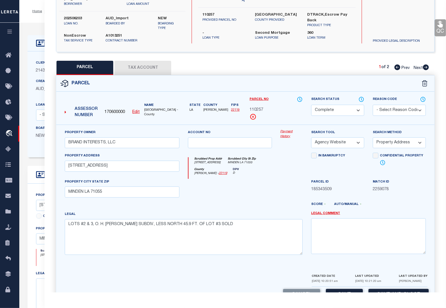
click at [439, 29] on link "QC" at bounding box center [440, 27] width 11 height 17
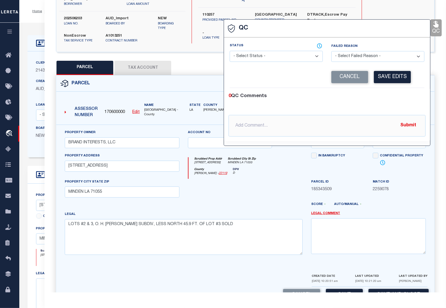
click at [283, 58] on select "- Select Status - Ready to QC Correct Incorrect" at bounding box center [276, 56] width 93 height 11
click at [230, 51] on select "- Select Status - Ready to QC Correct Incorrect" at bounding box center [276, 56] width 93 height 11
click at [396, 77] on button "Save Edits" at bounding box center [392, 77] width 37 height 12
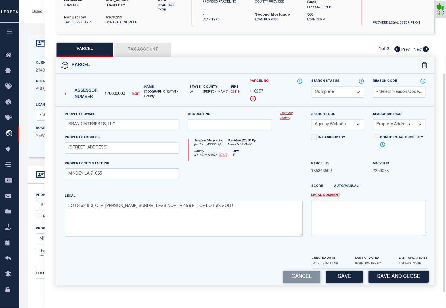
scroll to position [97, 0]
click at [349, 276] on button "Save" at bounding box center [344, 277] width 37 height 12
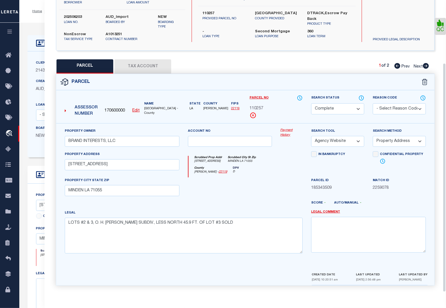
scroll to position [80, 0]
click at [425, 64] on icon at bounding box center [426, 66] width 6 height 6
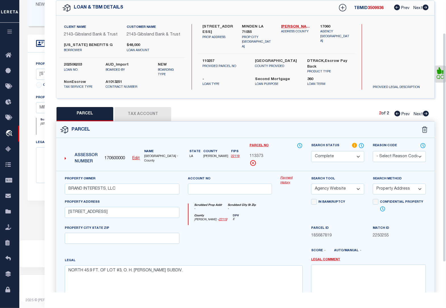
scroll to position [0, 0]
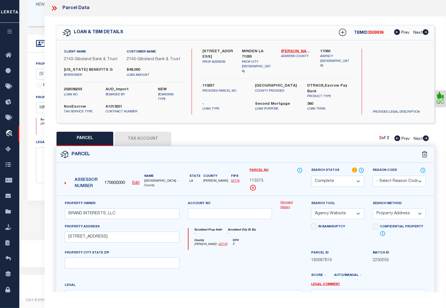
click at [56, 8] on icon at bounding box center [54, 8] width 7 height 7
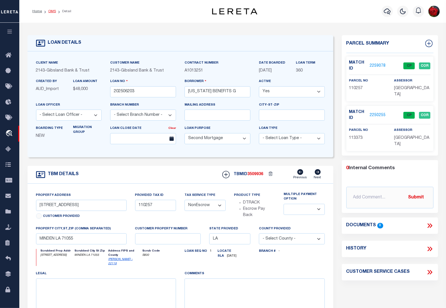
click at [50, 11] on link "OMS" at bounding box center [52, 11] width 8 height 3
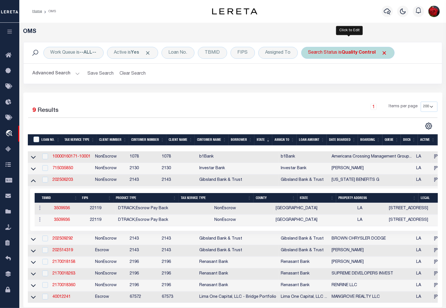
click at [364, 53] on b "Quality Control" at bounding box center [359, 53] width 34 height 5
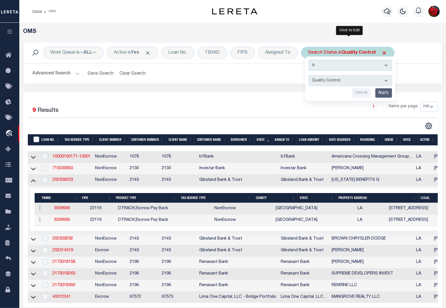
click at [383, 94] on input "Apply" at bounding box center [383, 92] width 17 height 9
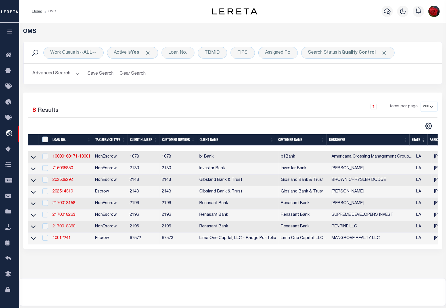
click at [70, 229] on link "2170018360" at bounding box center [64, 227] width 23 height 4
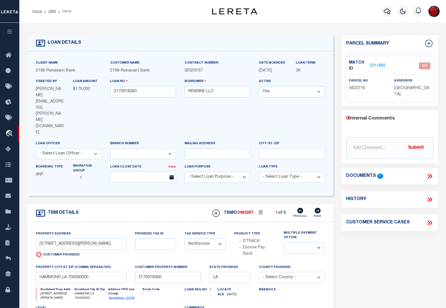
click at [379, 64] on link "2211885" at bounding box center [378, 66] width 16 height 6
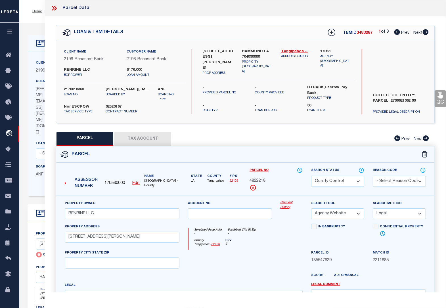
click at [425, 33] on icon at bounding box center [426, 32] width 6 height 6
click at [54, 5] on icon at bounding box center [54, 8] width 7 height 7
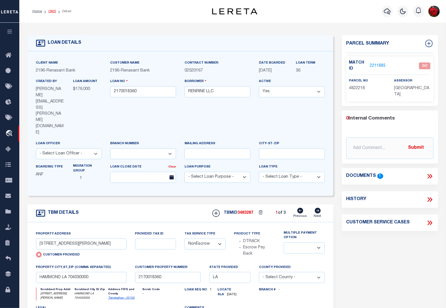
click at [50, 11] on link "OMS" at bounding box center [52, 11] width 8 height 3
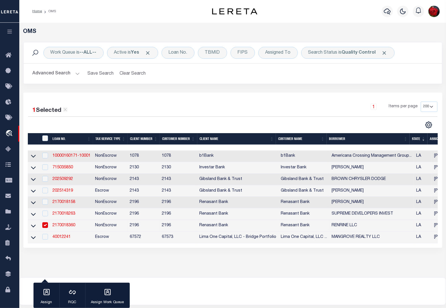
click at [43, 226] on input "checkbox" at bounding box center [45, 225] width 6 height 6
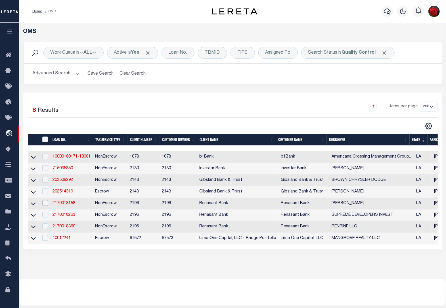
click at [44, 205] on input "checkbox" at bounding box center [45, 203] width 6 height 6
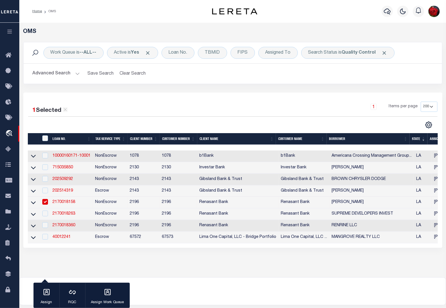
click at [60, 204] on link "2170018158" at bounding box center [64, 202] width 23 height 4
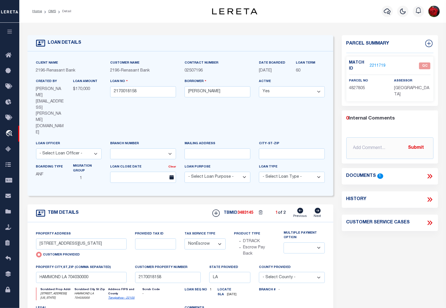
click at [379, 65] on link "2211719" at bounding box center [378, 66] width 16 height 6
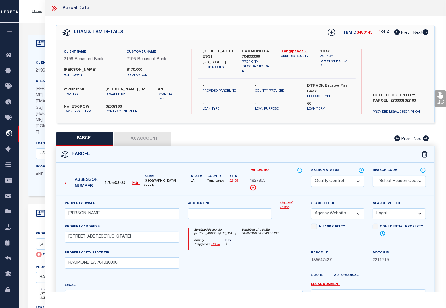
click at [426, 33] on icon at bounding box center [426, 32] width 6 height 6
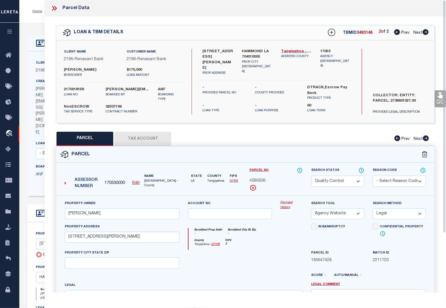
click at [443, 102] on link "QC" at bounding box center [440, 98] width 11 height 17
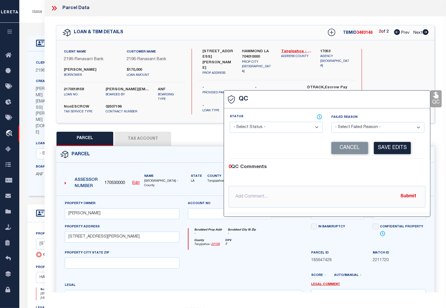
click at [279, 127] on select "- Select Status - Ready to QC Correct Incorrect" at bounding box center [276, 127] width 93 height 11
click at [230, 122] on select "- Select Status - Ready to QC Correct Incorrect" at bounding box center [276, 127] width 93 height 11
click at [392, 148] on button "Save Edits" at bounding box center [392, 148] width 37 height 12
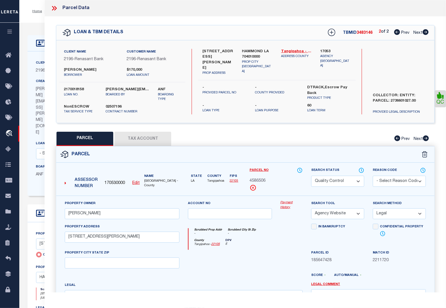
click at [333, 180] on select "Automated Search Bad Parcel Complete Duplicate Parcel High Dollar Reporting In …" at bounding box center [337, 181] width 53 height 11
click at [311, 176] on select "Automated Search Bad Parcel Complete Duplicate Parcel High Dollar Reporting In …" at bounding box center [337, 181] width 53 height 11
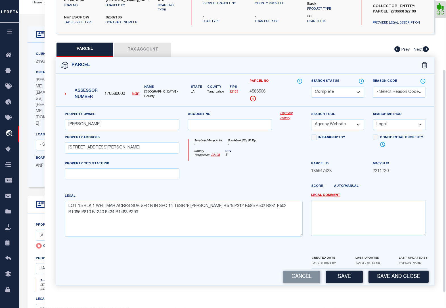
scroll to position [36, 0]
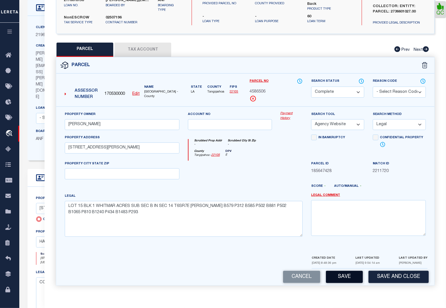
click at [346, 277] on button "Save" at bounding box center [344, 277] width 37 height 12
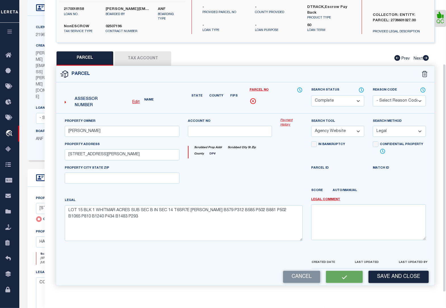
scroll to position [74, 0]
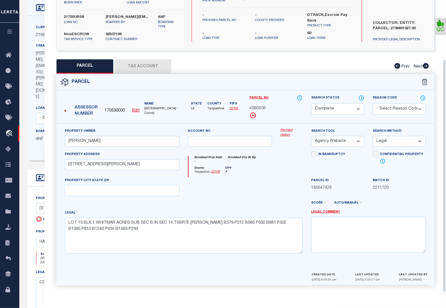
click at [142, 64] on button "Tax Account" at bounding box center [142, 66] width 57 height 14
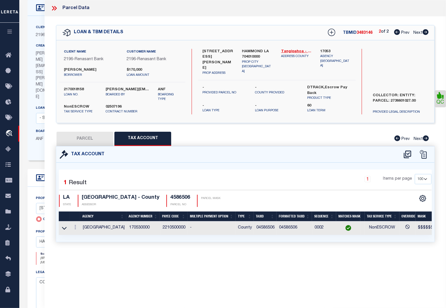
scroll to position [0, 0]
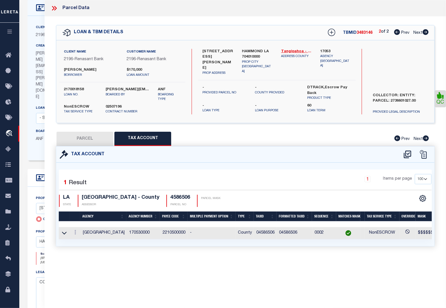
click at [94, 136] on button "PARCEL" at bounding box center [85, 139] width 57 height 14
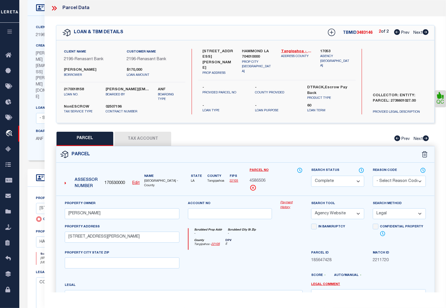
click at [395, 33] on icon at bounding box center [397, 32] width 6 height 6
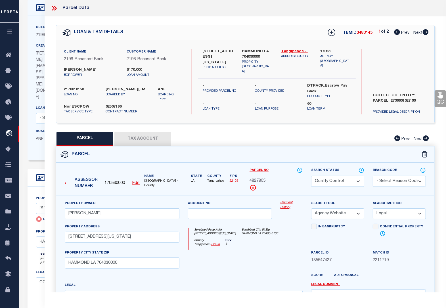
click at [330, 183] on select "Automated Search Bad Parcel Complete Duplicate Parcel High Dollar Reporting In …" at bounding box center [337, 181] width 53 height 11
click at [311, 176] on select "Automated Search Bad Parcel Complete Duplicate Parcel High Dollar Reporting In …" at bounding box center [337, 181] width 53 height 11
click at [440, 98] on icon at bounding box center [440, 95] width 5 height 7
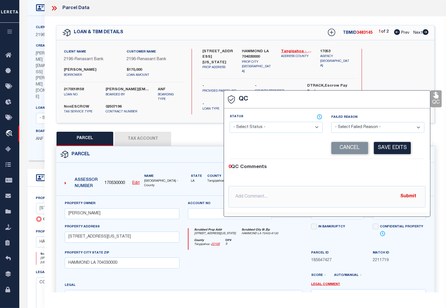
click at [295, 127] on select "- Select Status - Ready to QC Correct Incorrect" at bounding box center [276, 127] width 93 height 11
click at [230, 122] on select "- Select Status - Ready to QC Correct Incorrect" at bounding box center [276, 127] width 93 height 11
click at [390, 149] on button "Save Edits" at bounding box center [392, 148] width 37 height 12
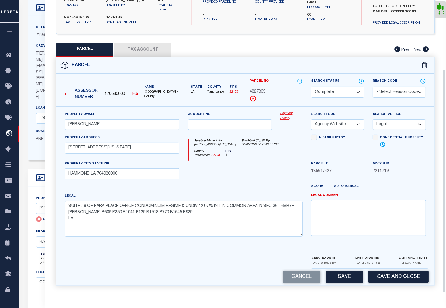
scroll to position [91, 0]
click at [344, 277] on button "Save" at bounding box center [344, 277] width 37 height 12
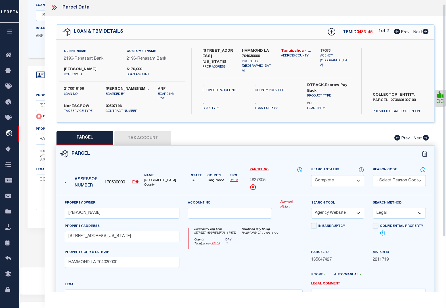
scroll to position [0, 0]
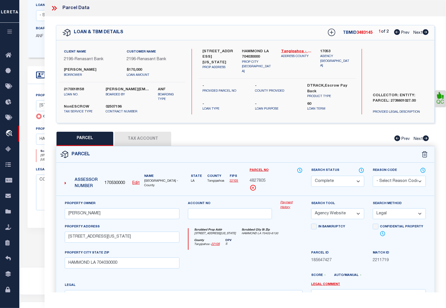
click at [56, 10] on icon at bounding box center [54, 8] width 7 height 7
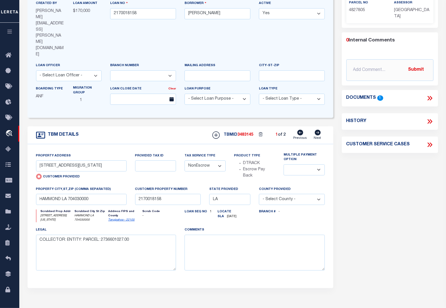
scroll to position [67, 0]
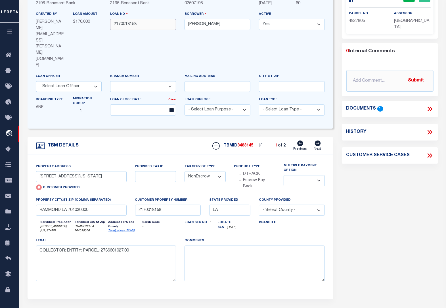
drag, startPoint x: 138, startPoint y: 25, endPoint x: 114, endPoint y: 24, distance: 23.6
click at [114, 24] on input "2170018158" at bounding box center [143, 24] width 66 height 11
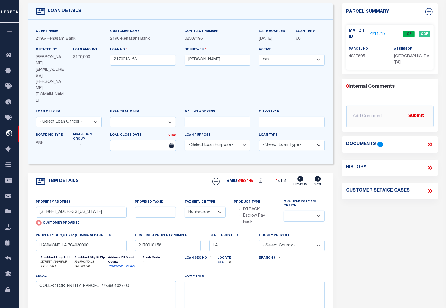
scroll to position [0, 0]
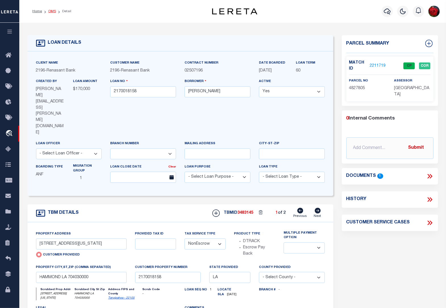
click at [53, 10] on link "OMS" at bounding box center [52, 11] width 8 height 3
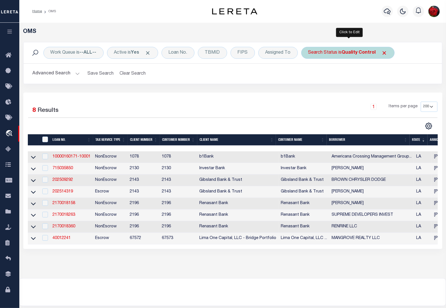
click at [363, 55] on b "Quality Control" at bounding box center [359, 53] width 34 height 5
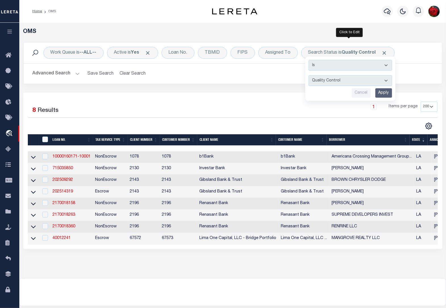
click at [384, 94] on input "Apply" at bounding box center [383, 92] width 17 height 9
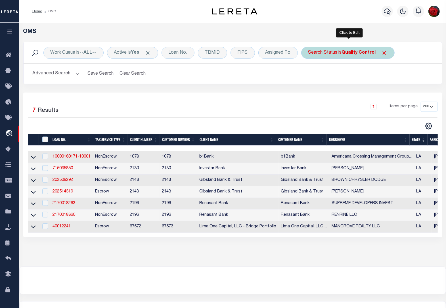
click at [365, 54] on b "Quality Control" at bounding box center [359, 53] width 34 height 5
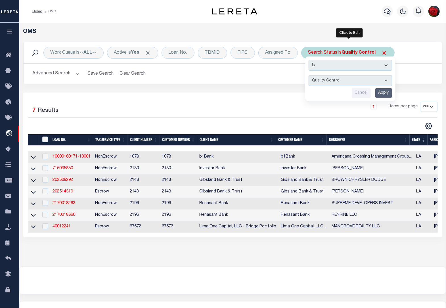
click at [383, 95] on input "Apply" at bounding box center [383, 92] width 17 height 9
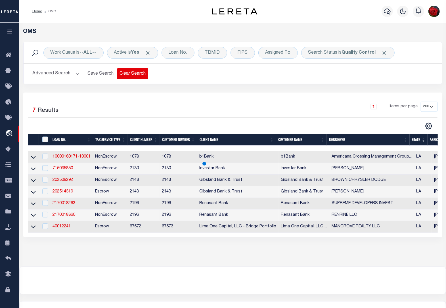
click at [128, 74] on button "Clear Search" at bounding box center [132, 73] width 31 height 11
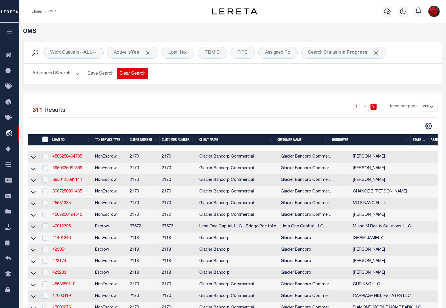
click at [127, 73] on button "Clear Search" at bounding box center [132, 73] width 31 height 11
click at [350, 53] on b "In Progress" at bounding box center [355, 53] width 26 height 5
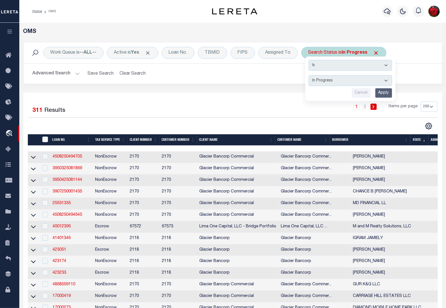
click at [341, 82] on select "Automated Search Bad Parcel Complete Duplicate Parcel High Dollar Reporting In …" at bounding box center [351, 80] width 84 height 11
click at [310, 76] on select "Automated Search Bad Parcel Complete Duplicate Parcel High Dollar Reporting In …" at bounding box center [351, 80] width 84 height 11
click at [384, 93] on input "Apply" at bounding box center [383, 92] width 17 height 9
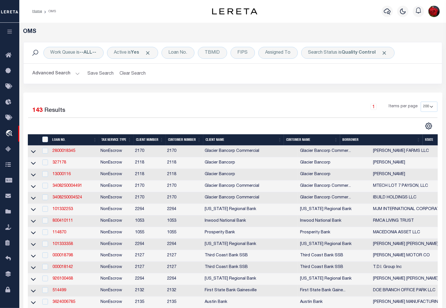
click at [68, 74] on button "Advanced Search" at bounding box center [56, 73] width 47 height 11
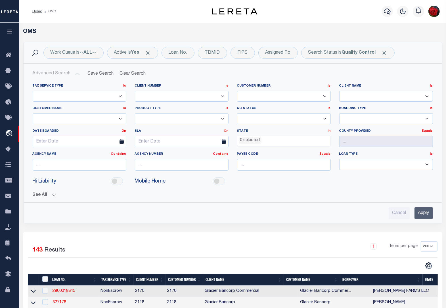
click at [225, 131] on link "On" at bounding box center [226, 131] width 5 height 3
click at [199, 154] on link "Before" at bounding box center [205, 154] width 45 height 8
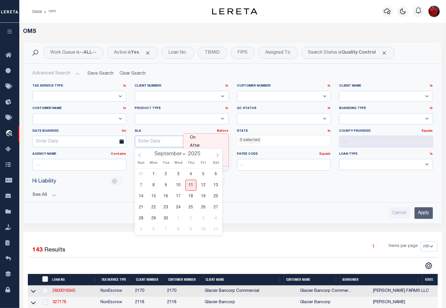
click at [158, 142] on input "text" at bounding box center [182, 142] width 94 height 12
click at [178, 185] on span "10" at bounding box center [178, 185] width 11 height 11
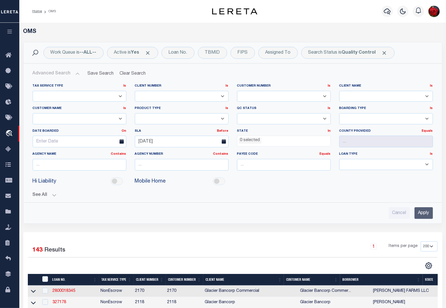
click at [422, 213] on input "Apply" at bounding box center [424, 213] width 18 height 12
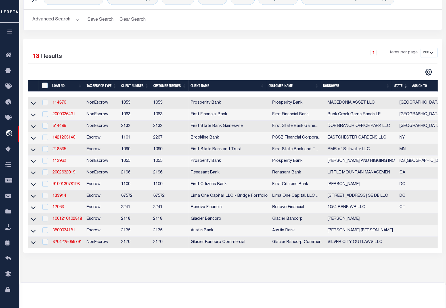
scroll to position [108, 0]
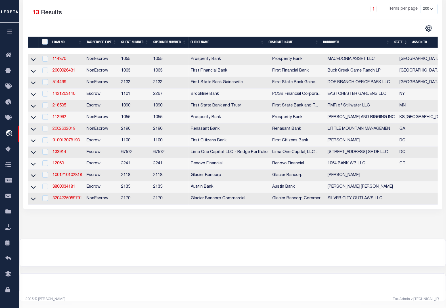
click at [66, 127] on link "2002632019" at bounding box center [64, 129] width 23 height 4
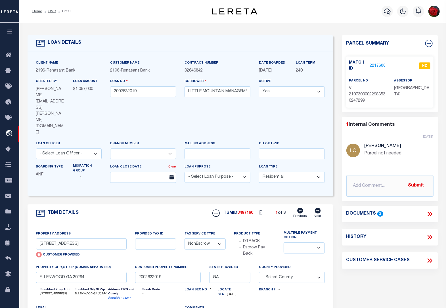
click at [377, 65] on link "2217606" at bounding box center [378, 66] width 16 height 6
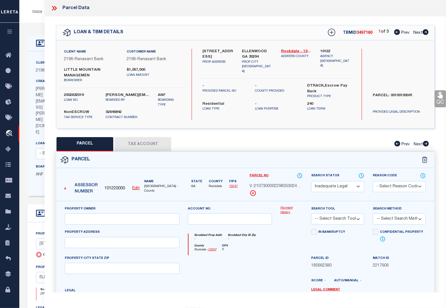
click at [425, 34] on icon at bounding box center [426, 32] width 6 height 6
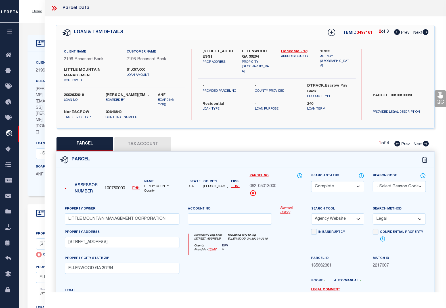
click at [425, 34] on icon at bounding box center [426, 32] width 6 height 6
click at [395, 35] on icon at bounding box center [397, 32] width 6 height 6
click at [426, 146] on icon at bounding box center [426, 144] width 6 height 6
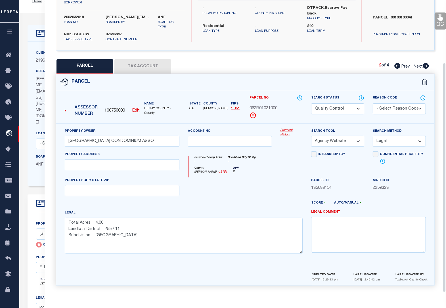
scroll to position [36, 0]
